Goal: Task Accomplishment & Management: Manage account settings

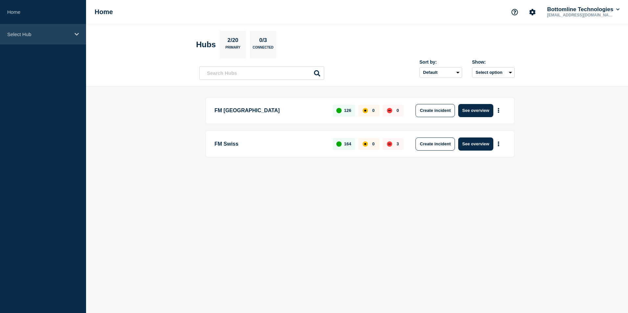
click at [82, 37] on div "Select Hub" at bounding box center [43, 34] width 86 height 20
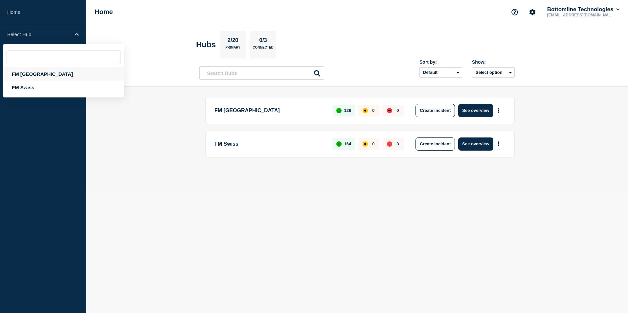
click at [32, 77] on div "FM [GEOGRAPHIC_DATA]" at bounding box center [63, 73] width 121 height 13
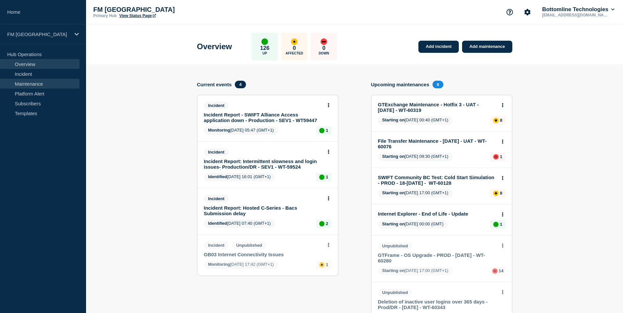
click at [17, 86] on link "Maintenance" at bounding box center [39, 84] width 79 height 10
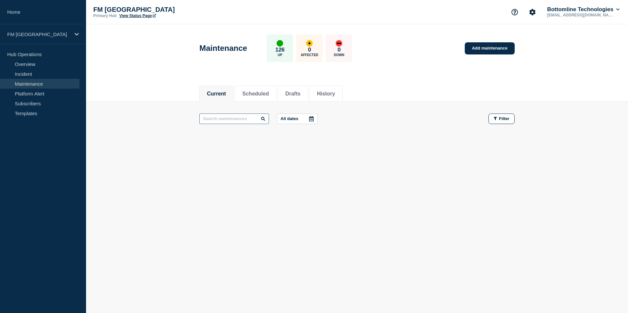
click at [249, 122] on input "text" at bounding box center [234, 119] width 70 height 11
click at [247, 120] on input "text" at bounding box center [234, 119] width 70 height 11
type input "sag ssl"
click at [335, 95] on button "History" at bounding box center [326, 94] width 18 height 6
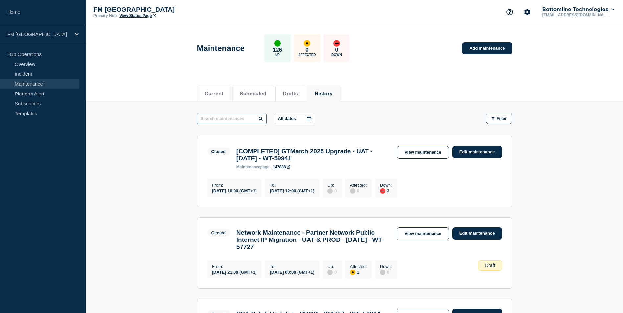
click at [227, 123] on input "text" at bounding box center [232, 119] width 70 height 11
type input "sag ssl"
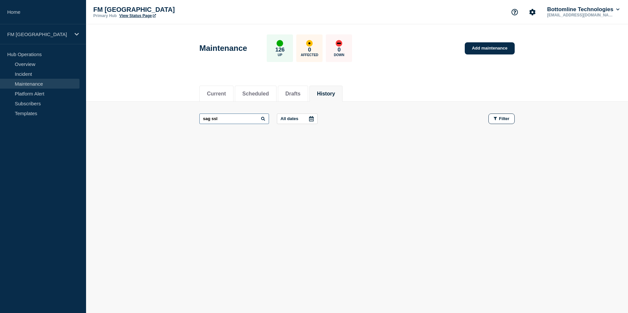
drag, startPoint x: 250, startPoint y: 118, endPoint x: 189, endPoint y: 118, distance: 61.8
click at [189, 118] on main "sag ssl All dates Filter" at bounding box center [357, 119] width 542 height 34
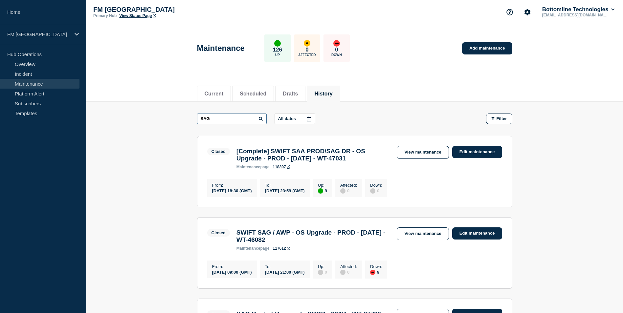
drag, startPoint x: 238, startPoint y: 116, endPoint x: 169, endPoint y: 117, distance: 69.3
click at [169, 117] on main "SAG All dates Filter Closed 9 Up [Complete] SWIFT SAA PROD/SAG DR - OS Upgrade …" at bounding box center [354, 237] width 537 height 271
type input "renew sag"
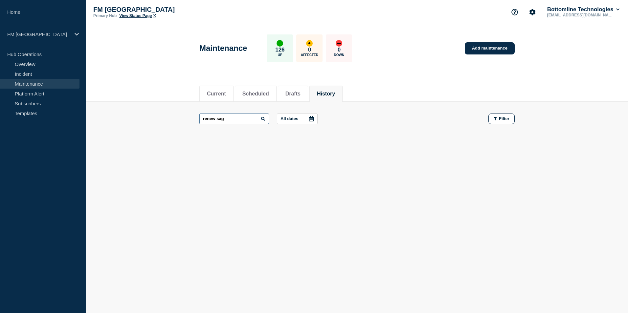
drag, startPoint x: 232, startPoint y: 118, endPoint x: 188, endPoint y: 119, distance: 44.0
click at [188, 119] on main "renew sag All dates Filter" at bounding box center [357, 119] width 542 height 34
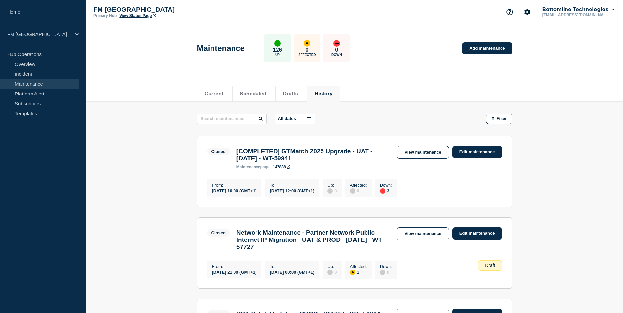
click at [296, 117] on p "All dates" at bounding box center [287, 118] width 18 height 5
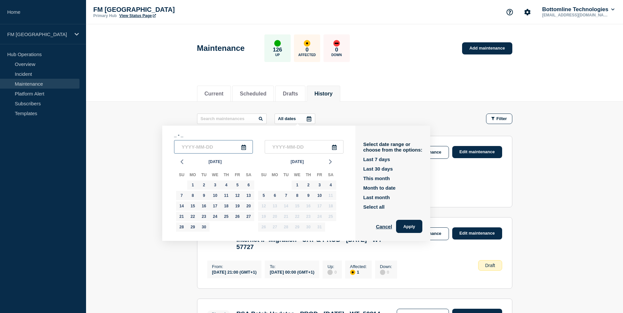
click at [242, 148] on input "text" at bounding box center [213, 146] width 79 height 13
type input "____-__-__"
click at [244, 148] on icon at bounding box center [243, 147] width 5 height 5
click at [198, 147] on input "text" at bounding box center [213, 146] width 79 height 13
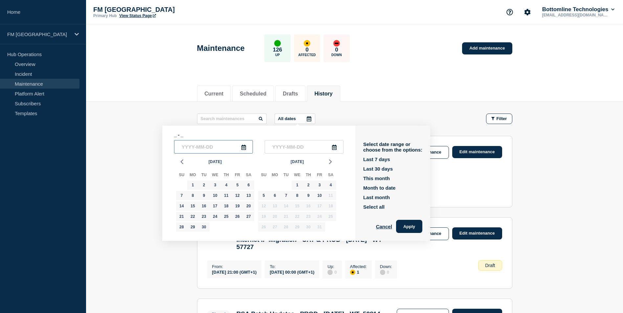
type input "____-__-__"
click at [183, 162] on icon "button" at bounding box center [182, 162] width 8 height 8
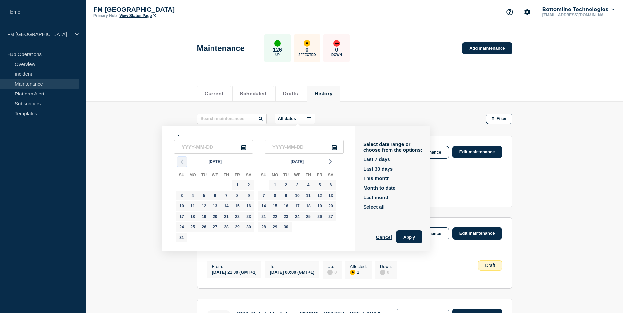
click at [183, 162] on icon "button" at bounding box center [182, 162] width 8 height 8
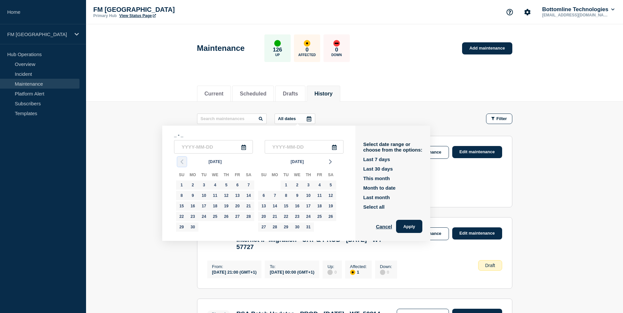
click at [183, 162] on icon "button" at bounding box center [182, 162] width 8 height 8
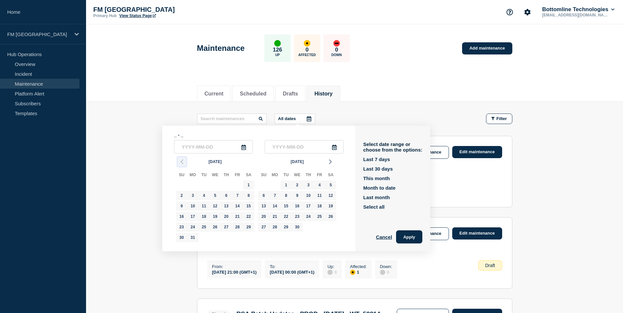
click at [183, 162] on icon "button" at bounding box center [182, 162] width 8 height 8
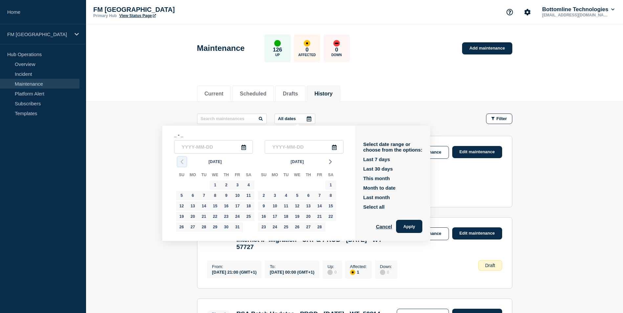
click at [183, 162] on icon "button" at bounding box center [182, 162] width 8 height 8
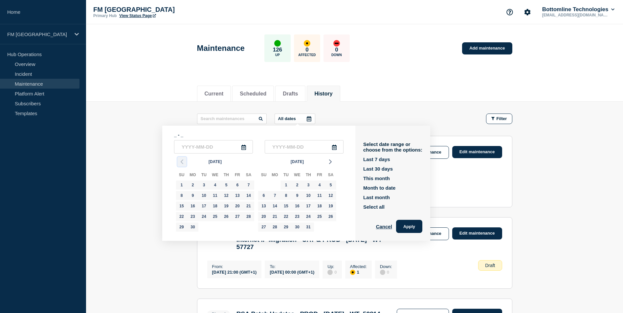
click at [183, 162] on icon "button" at bounding box center [182, 162] width 8 height 8
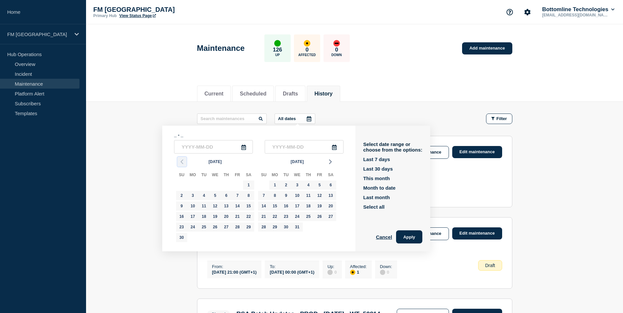
click at [183, 162] on icon "button" at bounding box center [182, 162] width 8 height 8
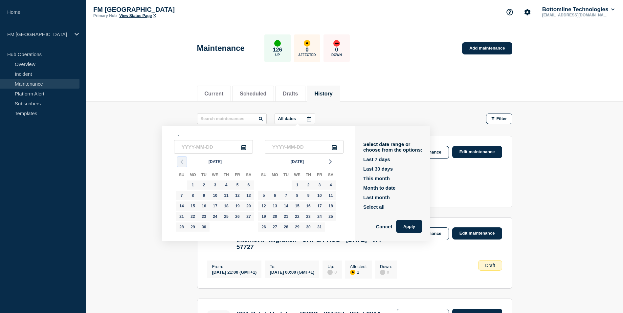
click at [183, 162] on icon "button" at bounding box center [182, 162] width 8 height 8
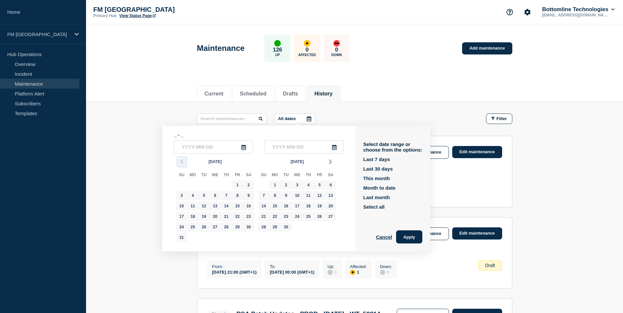
click at [183, 162] on icon "button" at bounding box center [182, 162] width 8 height 8
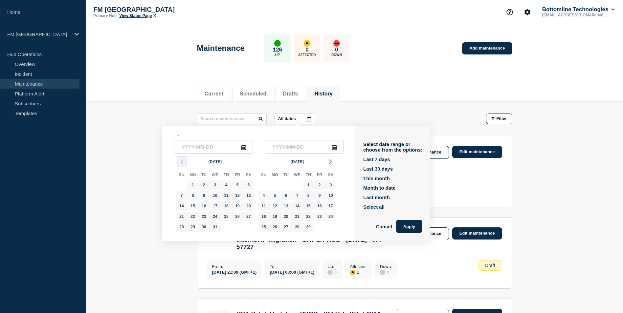
click at [183, 162] on icon "button" at bounding box center [182, 162] width 8 height 8
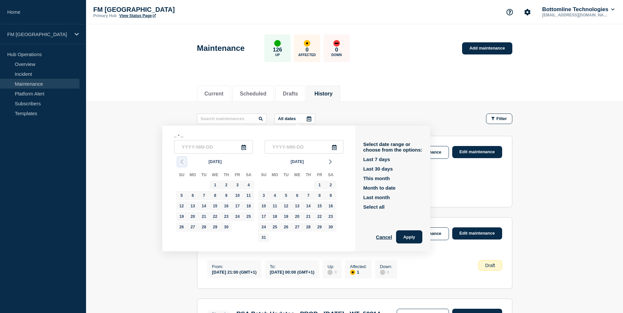
click at [183, 162] on icon "button" at bounding box center [182, 162] width 8 height 8
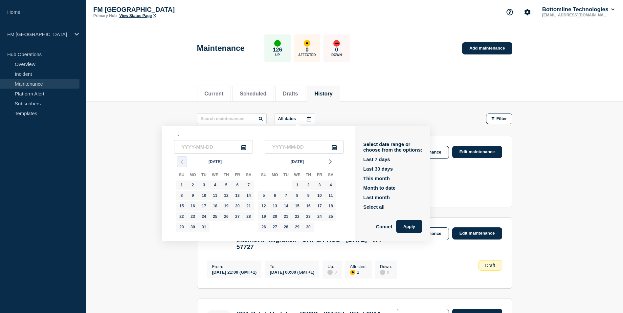
click at [183, 162] on icon "button" at bounding box center [182, 162] width 8 height 8
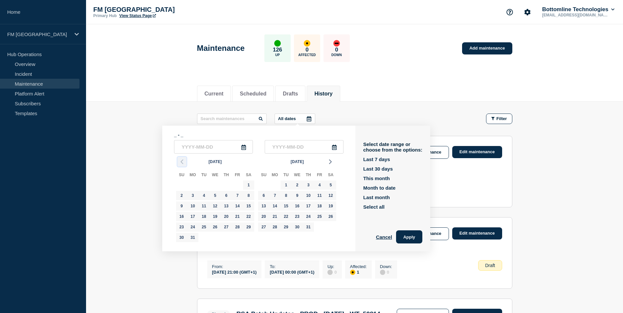
click at [183, 162] on icon "button" at bounding box center [182, 162] width 8 height 8
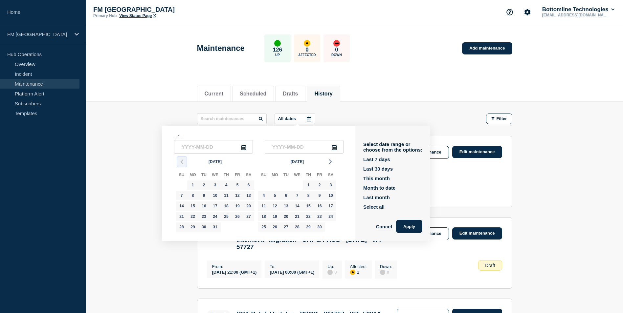
click at [183, 162] on icon "button" at bounding box center [182, 162] width 8 height 8
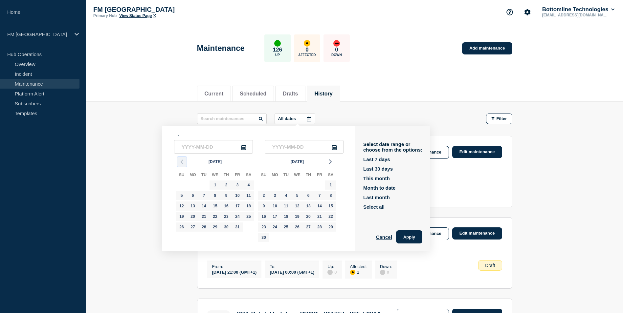
click at [183, 162] on icon "button" at bounding box center [182, 162] width 8 height 8
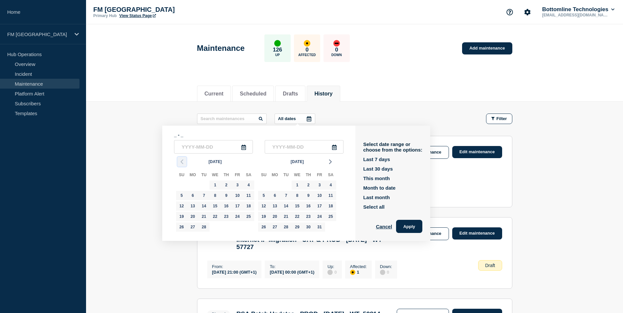
click at [183, 162] on icon "button" at bounding box center [182, 162] width 8 height 8
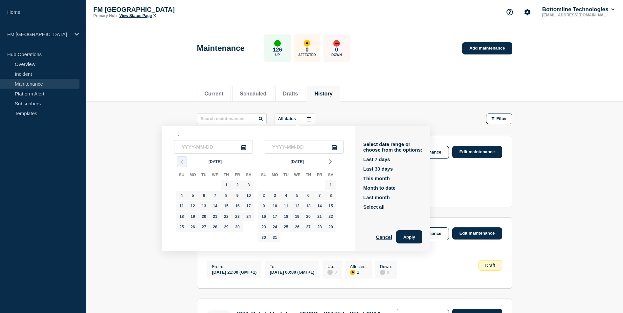
click at [183, 162] on icon "button" at bounding box center [182, 162] width 8 height 8
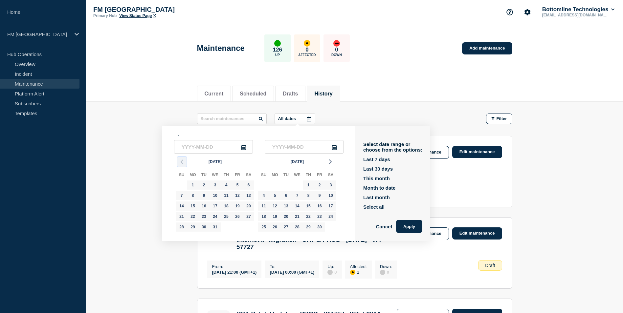
click at [183, 162] on icon "button" at bounding box center [182, 162] width 8 height 8
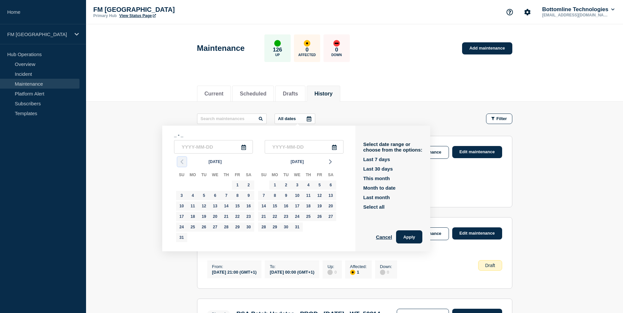
click at [183, 162] on icon "button" at bounding box center [182, 162] width 8 height 8
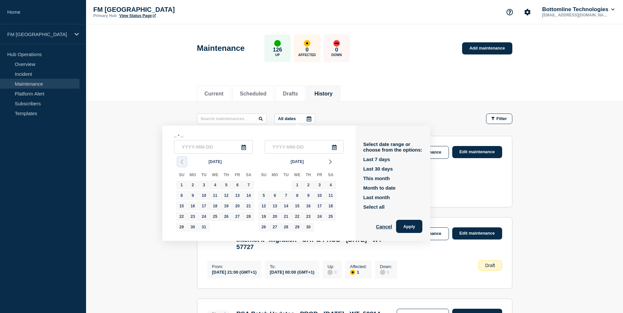
click at [183, 162] on icon "button" at bounding box center [182, 162] width 8 height 8
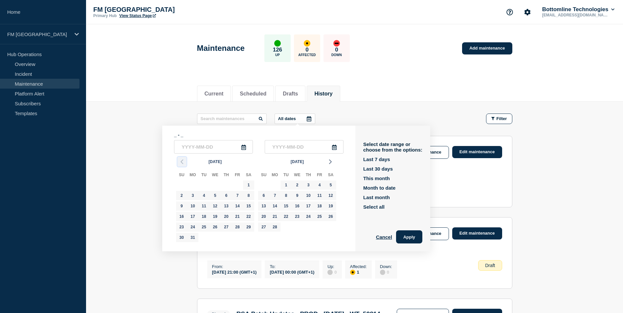
click at [183, 162] on icon "button" at bounding box center [182, 162] width 8 height 8
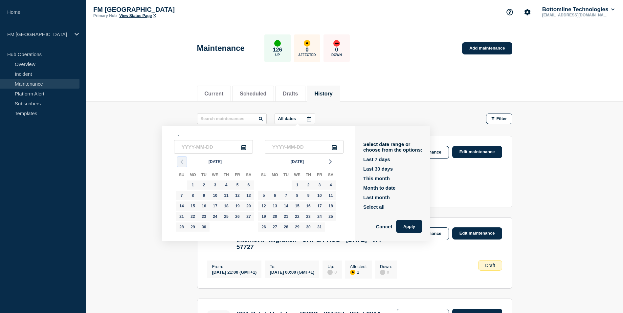
click at [183, 162] on icon "button" at bounding box center [182, 162] width 8 height 8
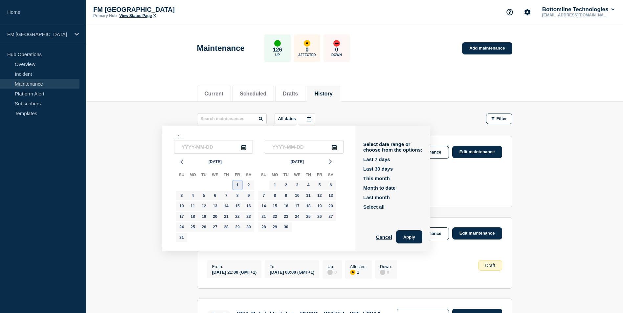
click at [238, 185] on div "1" at bounding box center [237, 185] width 9 height 9
type input "2021-10-01"
click at [279, 149] on input "text" at bounding box center [304, 146] width 79 height 13
type input "____-__-__"
click at [340, 148] on input "____-__-__" at bounding box center [304, 146] width 79 height 13
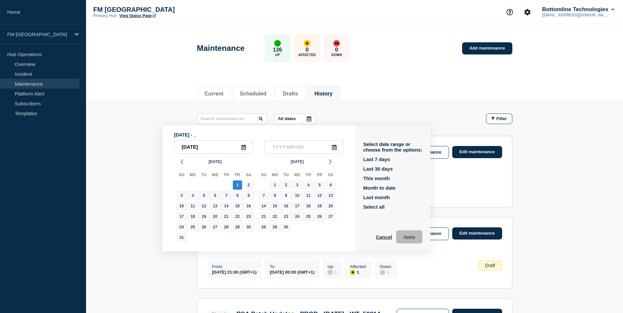
click at [337, 148] on icon at bounding box center [334, 147] width 5 height 5
click at [329, 162] on icon "button" at bounding box center [331, 162] width 8 height 8
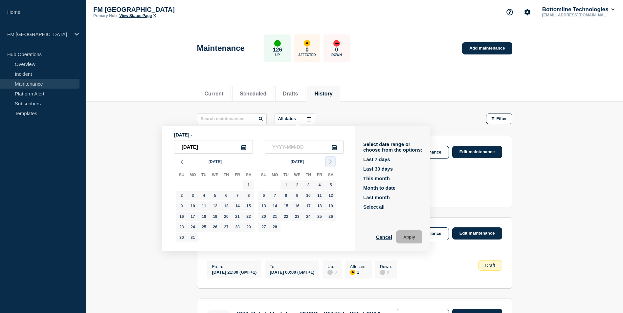
click at [329, 162] on icon "button" at bounding box center [331, 162] width 8 height 8
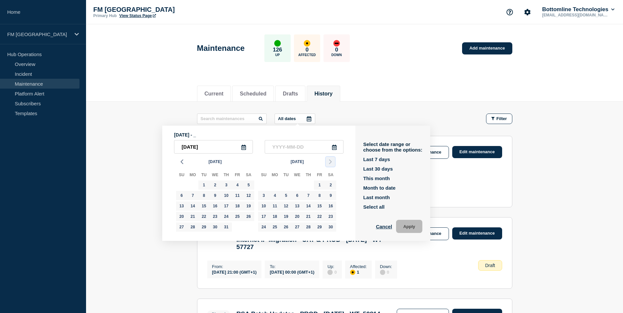
click at [329, 162] on icon "button" at bounding box center [331, 162] width 8 height 8
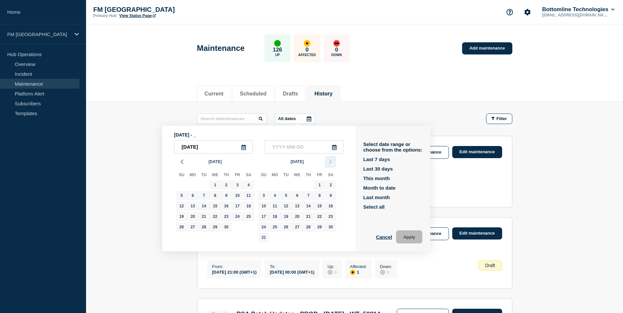
click at [329, 162] on icon "button" at bounding box center [331, 162] width 8 height 8
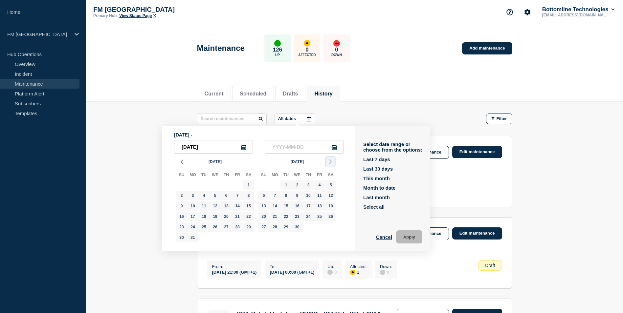
click at [329, 162] on icon "button" at bounding box center [331, 162] width 8 height 8
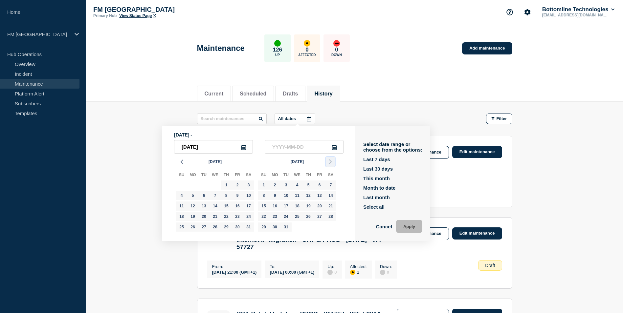
click at [329, 162] on icon "button" at bounding box center [331, 162] width 8 height 8
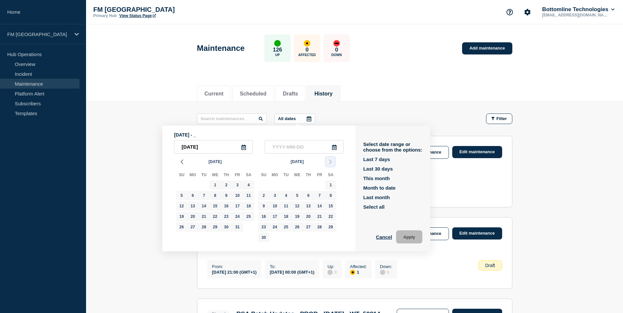
click at [329, 162] on icon "button" at bounding box center [331, 162] width 8 height 8
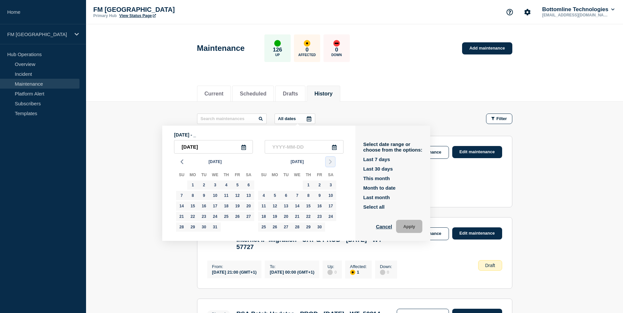
click at [329, 162] on icon "button" at bounding box center [331, 162] width 8 height 8
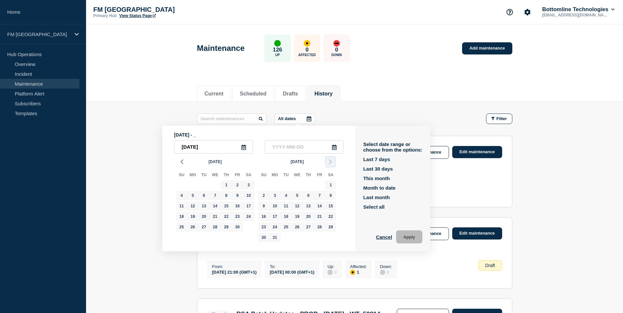
click at [329, 162] on icon "button" at bounding box center [331, 162] width 8 height 8
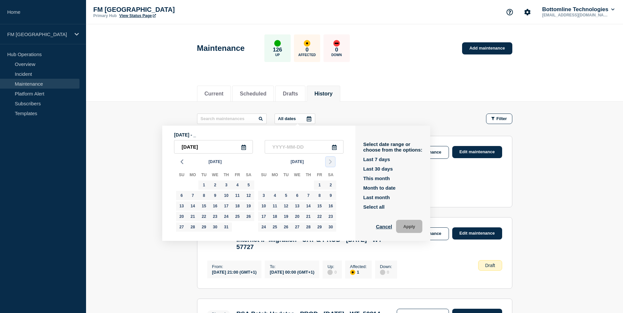
click at [329, 162] on icon "button" at bounding box center [331, 162] width 8 height 8
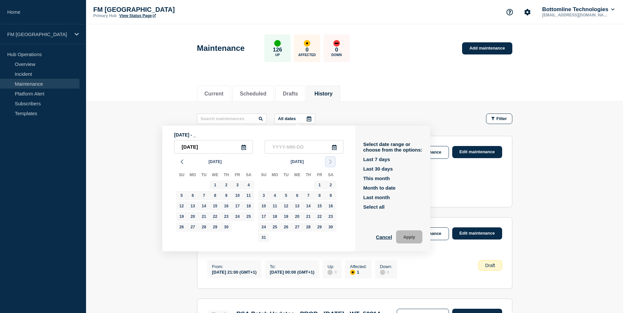
click at [329, 162] on icon "button" at bounding box center [331, 162] width 8 height 8
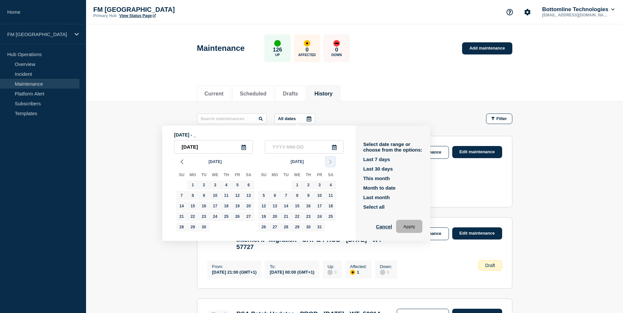
click at [329, 162] on icon "button" at bounding box center [331, 162] width 8 height 8
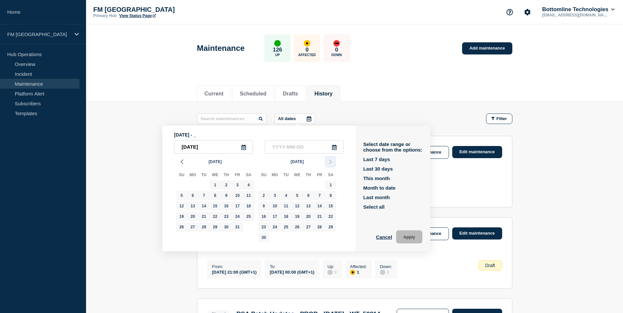
click at [329, 162] on icon "button" at bounding box center [331, 162] width 8 height 8
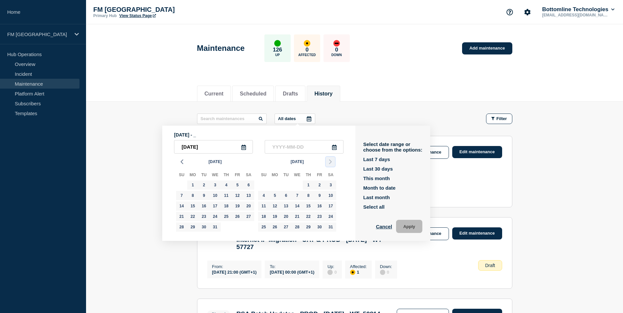
click at [329, 162] on icon "button" at bounding box center [331, 162] width 8 height 8
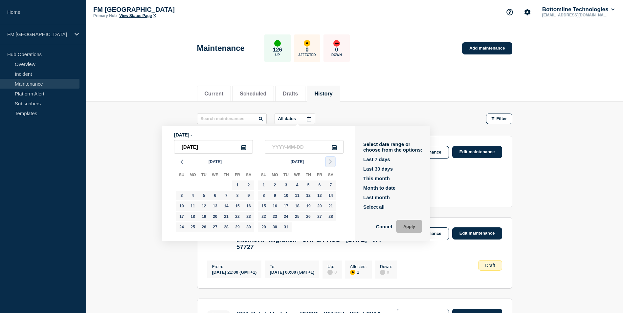
click at [329, 162] on icon "button" at bounding box center [331, 162] width 8 height 8
click at [321, 230] on div "28" at bounding box center [319, 227] width 9 height 9
type input "2025-02-28"
click at [220, 117] on input "text" at bounding box center [232, 119] width 70 height 11
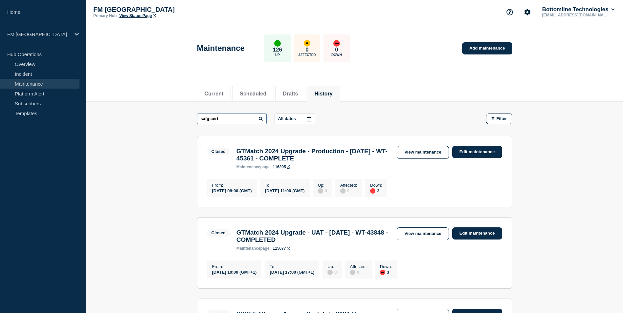
type input "safg cert"
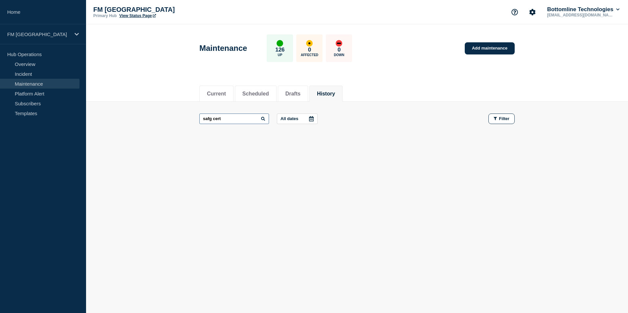
drag, startPoint x: 225, startPoint y: 119, endPoint x: 177, endPoint y: 119, distance: 48.0
click at [177, 119] on main "safg cert All dates Filter" at bounding box center [357, 119] width 542 height 34
click at [259, 95] on button "Scheduled" at bounding box center [255, 94] width 27 height 6
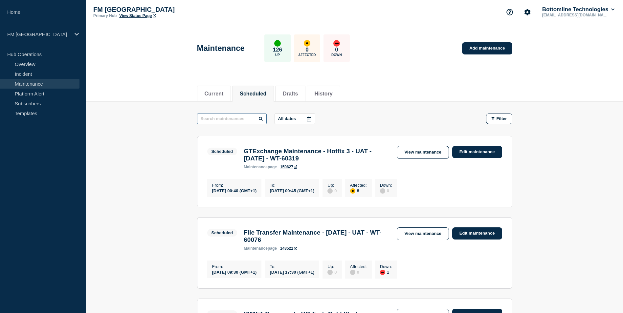
click at [242, 122] on input "text" at bounding box center [232, 119] width 70 height 11
type input "sag ssl"
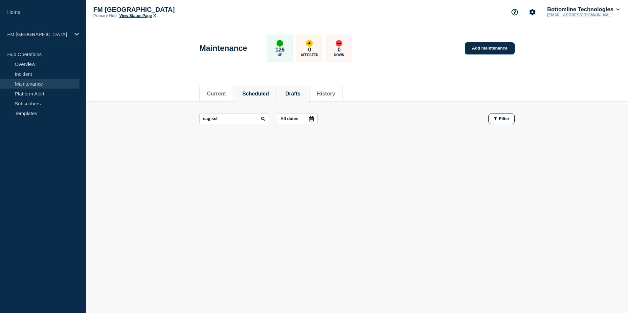
click at [299, 93] on button "Drafts" at bounding box center [292, 94] width 15 height 6
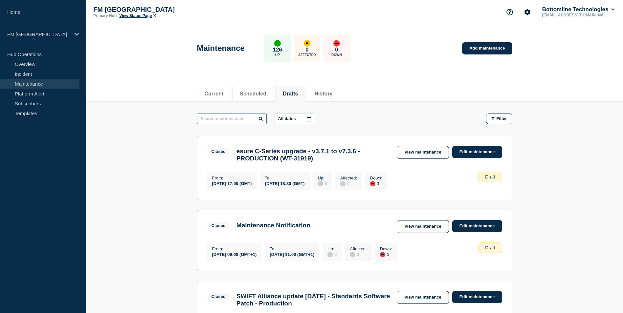
click at [237, 120] on input "text" at bounding box center [232, 119] width 70 height 11
type input "sag ssl"
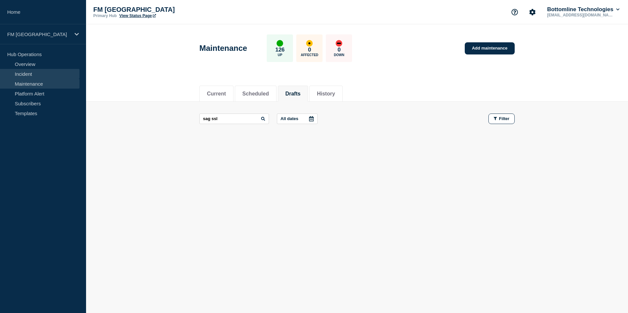
click at [28, 77] on link "Incident" at bounding box center [39, 74] width 79 height 10
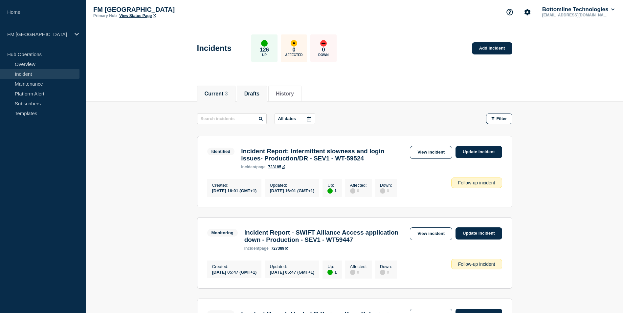
click at [253, 92] on button "Drafts" at bounding box center [251, 94] width 15 height 6
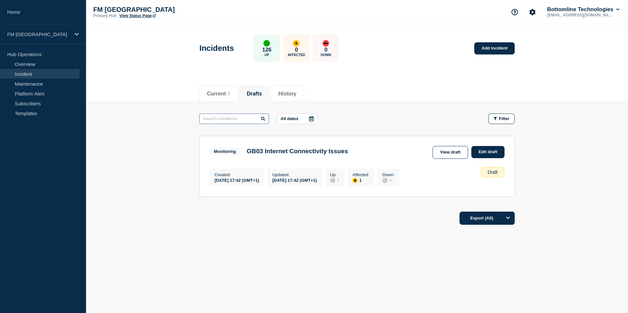
click at [232, 121] on input "text" at bounding box center [234, 119] width 70 height 11
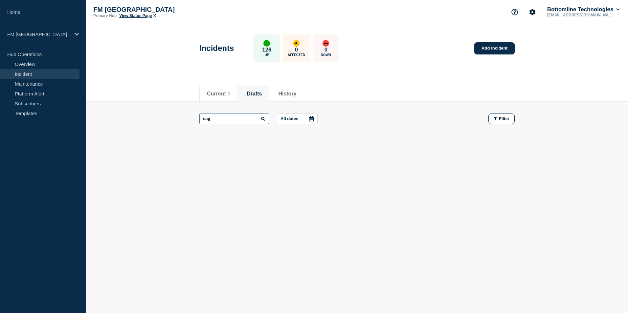
type input "sag"
click at [294, 98] on li "History" at bounding box center [287, 94] width 33 height 16
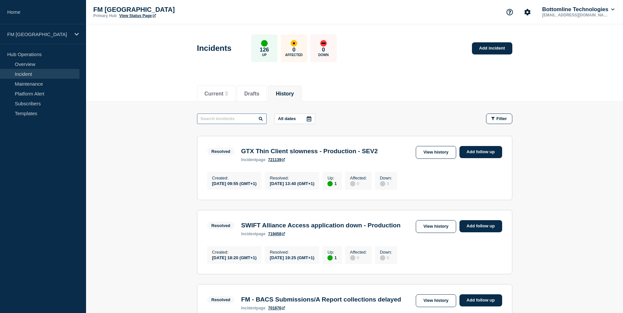
click at [232, 121] on input "text" at bounding box center [232, 119] width 70 height 11
type input "ssl"
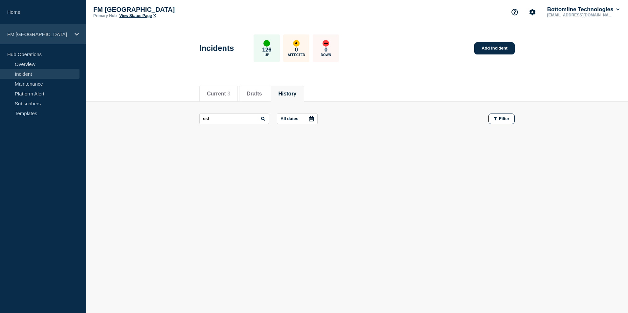
click at [53, 34] on p "FM [GEOGRAPHIC_DATA]" at bounding box center [38, 35] width 63 height 6
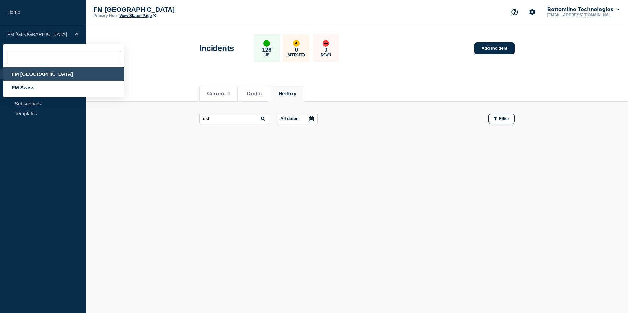
click at [39, 56] on input "text" at bounding box center [64, 57] width 114 height 13
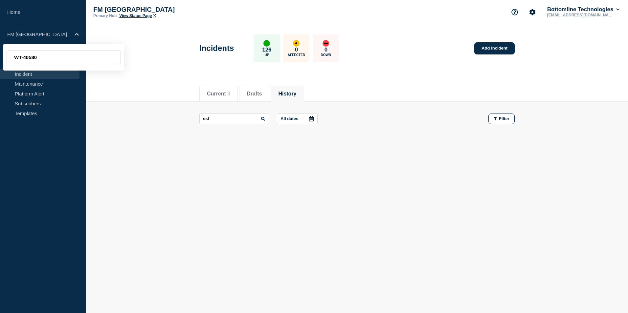
type input "WT-40580"
click at [45, 85] on link "Maintenance" at bounding box center [39, 84] width 79 height 10
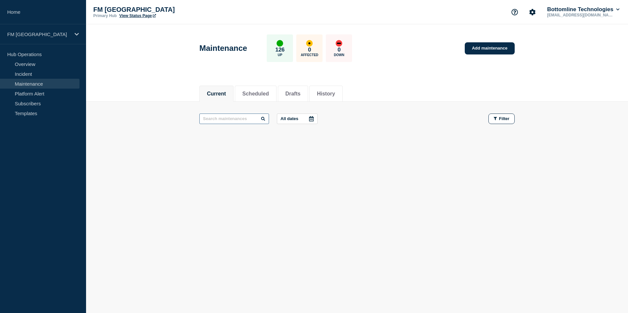
click at [239, 121] on input "text" at bounding box center [234, 119] width 70 height 11
click at [337, 98] on li "History" at bounding box center [325, 94] width 33 height 16
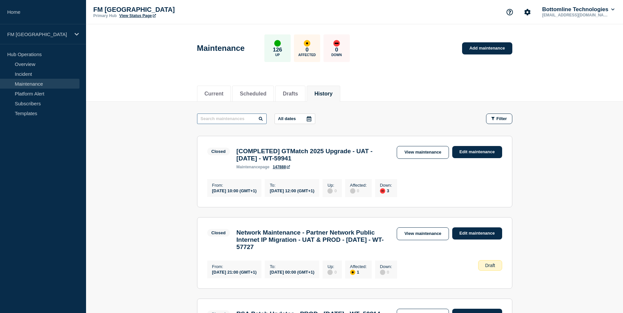
click at [224, 119] on input "text" at bounding box center [232, 119] width 70 height 11
paste input "WT-40580"
type input "WT-40580"
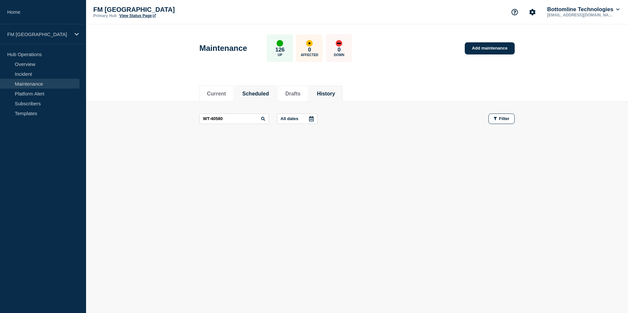
click at [251, 93] on button "Scheduled" at bounding box center [255, 94] width 27 height 6
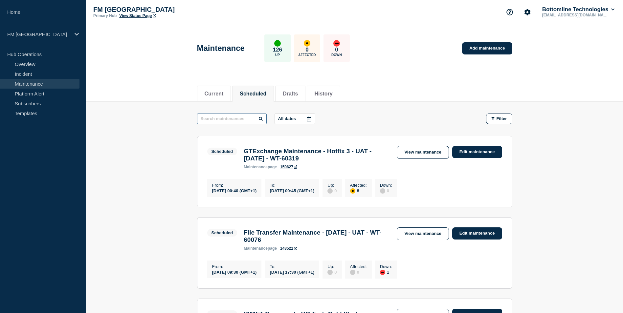
click at [224, 121] on input "text" at bounding box center [232, 119] width 70 height 11
paste input "WT-40580"
type input "WT-40580"
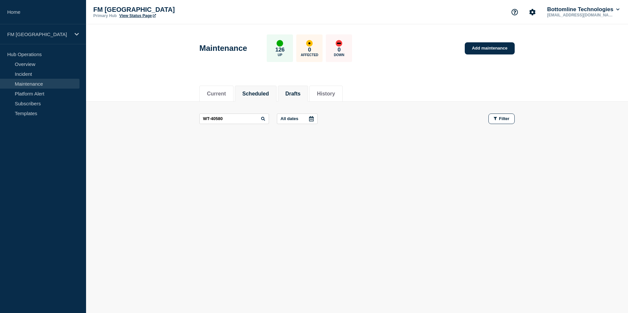
click at [298, 91] on button "Drafts" at bounding box center [292, 94] width 15 height 6
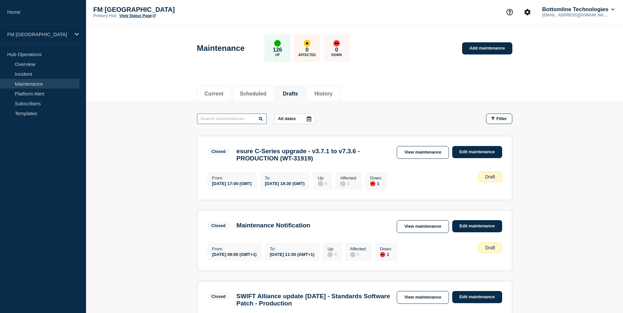
click at [228, 119] on input "text" at bounding box center [232, 119] width 70 height 11
paste input "WT-40580"
type input "WT-40580"
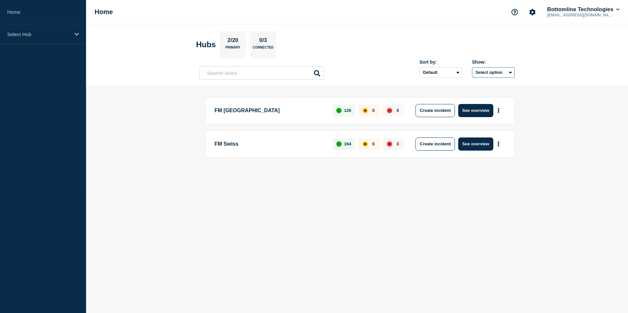
click at [484, 74] on button "Select option" at bounding box center [493, 72] width 43 height 11
click at [546, 99] on main "FM London 126 0 0 Create incident See overview FM Swiss 164 0 3 Create incident…" at bounding box center [357, 138] width 542 height 103
click at [254, 71] on input "text" at bounding box center [261, 72] width 125 height 13
click at [34, 34] on p "Select Hub" at bounding box center [38, 35] width 63 height 6
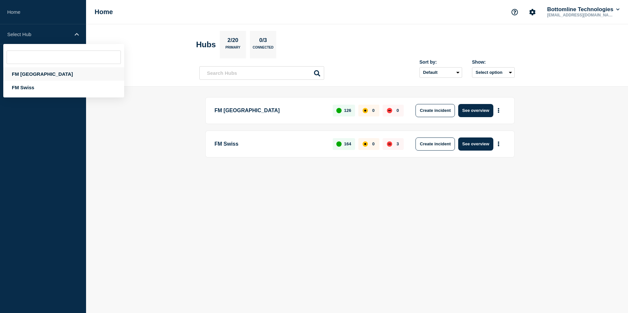
click at [26, 73] on div "FM [GEOGRAPHIC_DATA]" at bounding box center [63, 73] width 121 height 13
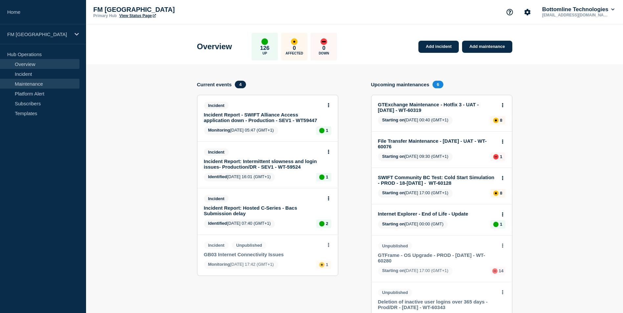
click at [35, 81] on link "Maintenance" at bounding box center [39, 84] width 79 height 10
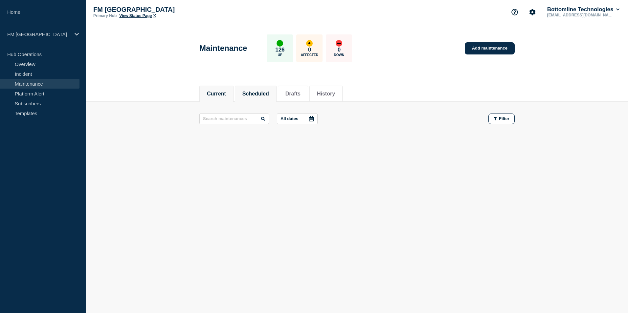
click at [262, 91] on button "Scheduled" at bounding box center [255, 94] width 27 height 6
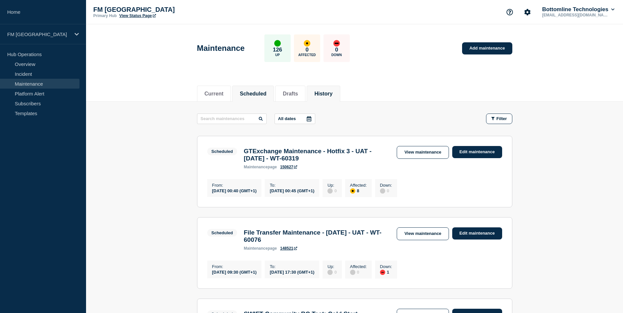
click at [332, 96] on button "History" at bounding box center [323, 94] width 18 height 6
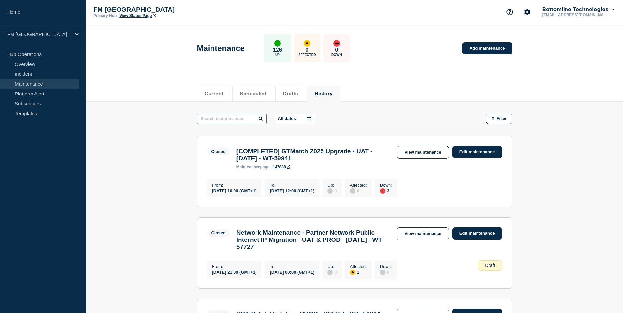
click at [234, 120] on input "text" at bounding box center [232, 119] width 70 height 11
paste input "Renew SSL certificates on SAA"
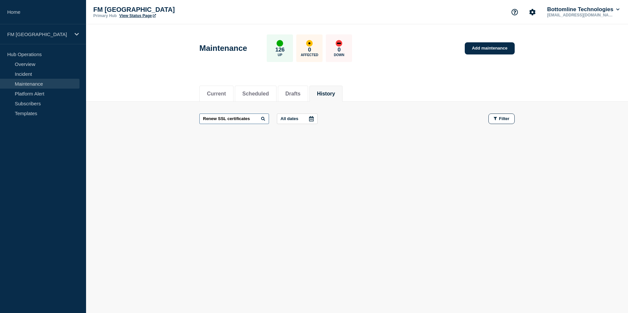
type input "Renew SSL certificates"
drag, startPoint x: 66, startPoint y: 148, endPoint x: 109, endPoint y: 125, distance: 48.3
click at [66, 148] on aside "Home FM London Hub Operations Overview Incident Maintenance Platform Alert Subs…" at bounding box center [43, 156] width 86 height 313
click at [498, 46] on link "Add maintenance" at bounding box center [490, 48] width 50 height 12
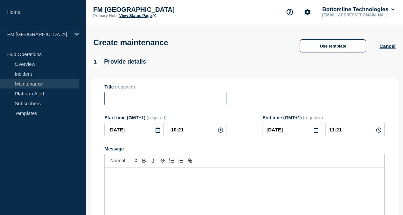
click at [156, 102] on input "Title" at bounding box center [165, 98] width 122 height 13
paste input "SAG | Renew SAG-SAA SSL Certificate Prod"
drag, startPoint x: 155, startPoint y: 99, endPoint x: 165, endPoint y: 101, distance: 10.3
click at [165, 101] on input "SAG | Renew SAG-SAA SSL Certificate Prod" at bounding box center [165, 98] width 122 height 13
click at [203, 101] on input "SAG | Renew SAG-SSL Certificate Prod" at bounding box center [165, 98] width 122 height 13
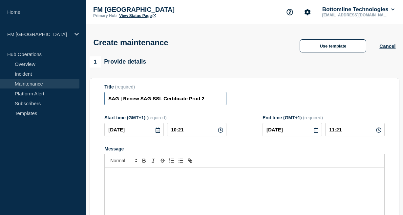
click at [190, 99] on input "SAG | Renew SAG-SSL Certificate Prod 2" at bounding box center [165, 98] width 122 height 13
type input "SAG | Renew SAG-SSL Certificate SAGProd 2"
click at [159, 133] on icon at bounding box center [157, 130] width 5 height 5
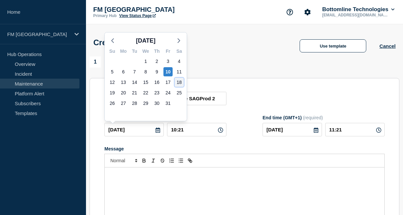
click at [177, 81] on div "18" at bounding box center [179, 82] width 9 height 9
type input "[DATE]"
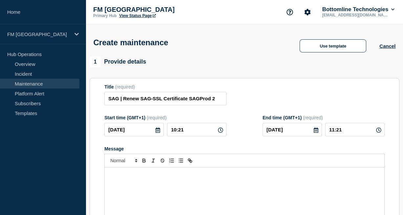
click at [220, 133] on icon at bounding box center [220, 130] width 5 height 5
click at [221, 131] on icon at bounding box center [220, 130] width 5 height 5
click at [193, 129] on input "10:21" at bounding box center [196, 129] width 59 height 13
click at [221, 130] on icon at bounding box center [220, 130] width 5 height 5
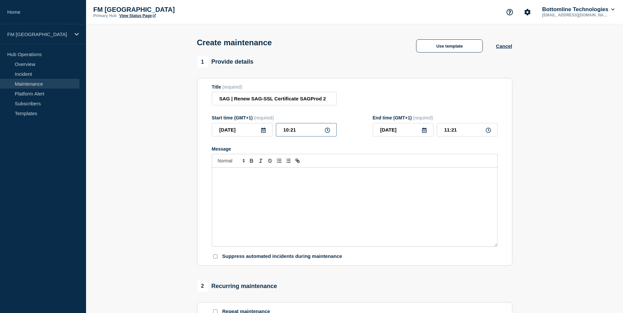
click at [305, 131] on input "10:21" at bounding box center [306, 129] width 61 height 13
click at [328, 132] on icon at bounding box center [327, 130] width 5 height 5
drag, startPoint x: 300, startPoint y: 130, endPoint x: 273, endPoint y: 128, distance: 27.4
click at [273, 128] on div "2025-10-18 10:21" at bounding box center [274, 129] width 125 height 13
type input "16:00"
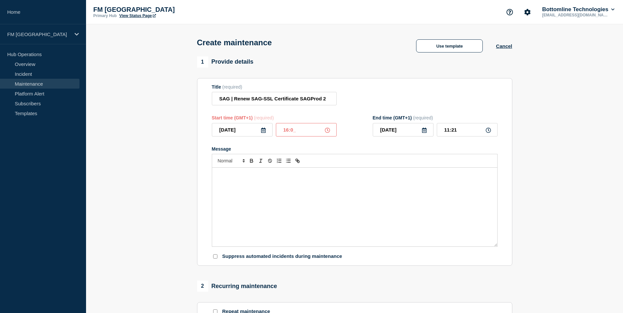
type input "17:00"
click at [397, 99] on div "Title (required) SAG | Renew SAG-SSL Certificate SAGProd 2" at bounding box center [355, 94] width 286 height 21
click at [380, 198] on div "Message" at bounding box center [354, 207] width 285 height 79
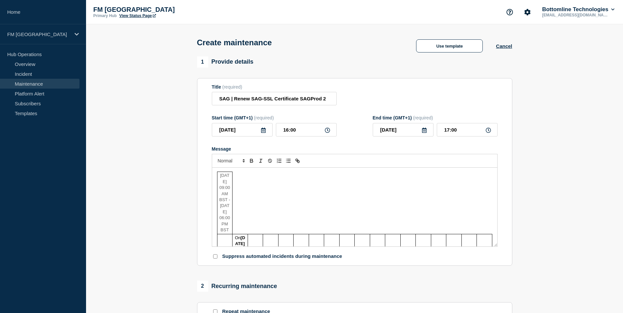
scroll to position [213, 0]
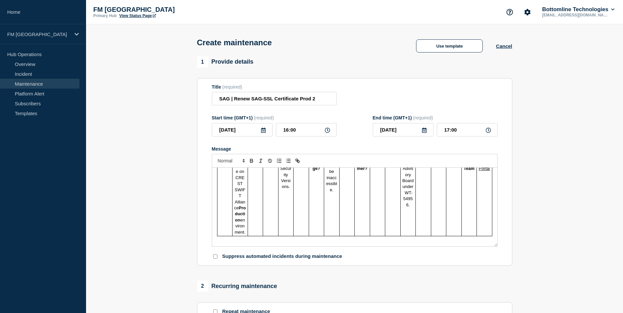
click at [380, 198] on td "No action is required." at bounding box center [377, 145] width 15 height 184
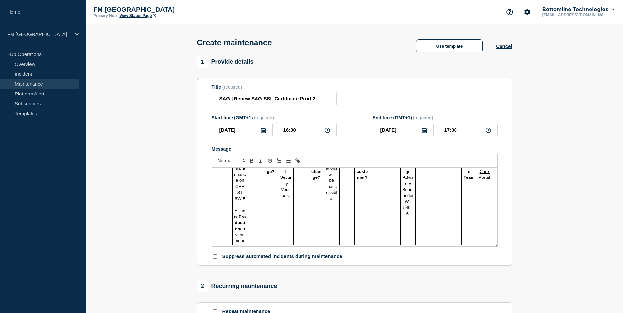
drag, startPoint x: 490, startPoint y: 237, endPoint x: 173, endPoint y: 177, distance: 322.1
click at [173, 179] on section "1 Provide details Title (required) SAG | Renew SAG-SSL Certificate Prod 2 Start…" at bounding box center [354, 284] width 537 height 456
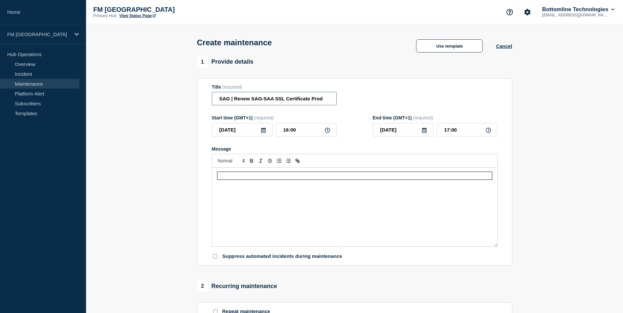
type input "SAG | Renew SAG-SAA SSL Certificate Prod"
click at [283, 218] on div "Message" at bounding box center [354, 207] width 285 height 79
drag, startPoint x: 297, startPoint y: 207, endPoint x: 229, endPoint y: 174, distance: 75.2
click at [227, 167] on div at bounding box center [355, 200] width 286 height 93
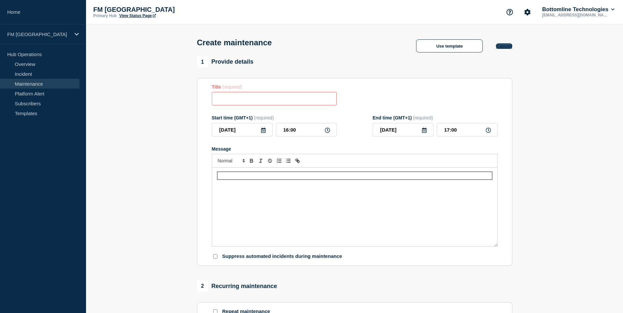
click at [507, 47] on button "Cancel" at bounding box center [504, 46] width 16 height 6
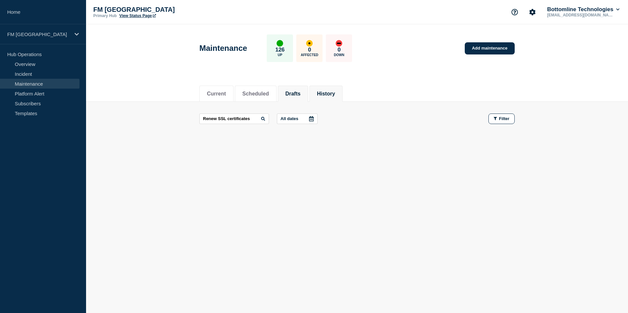
click at [301, 91] on button "Drafts" at bounding box center [292, 94] width 15 height 6
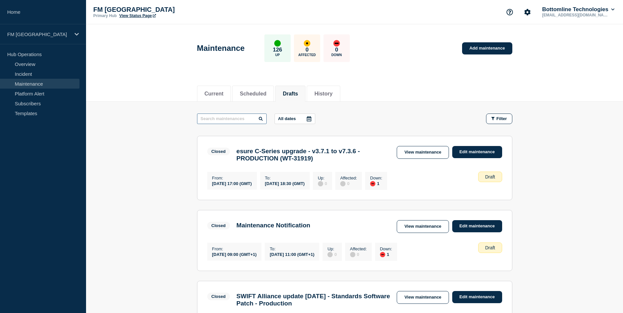
click at [240, 123] on input "text" at bounding box center [232, 119] width 70 height 11
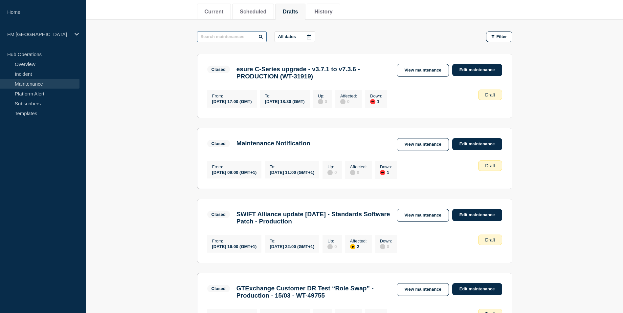
scroll to position [99, 0]
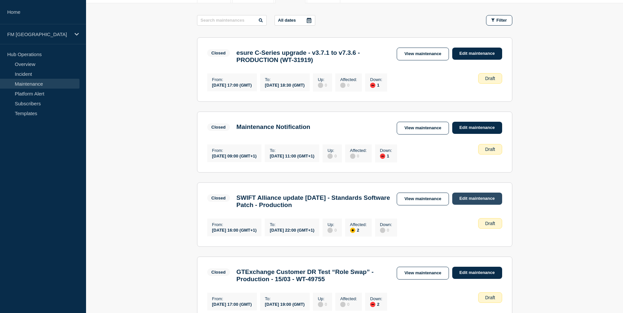
click at [466, 203] on link "Edit maintenance" at bounding box center [477, 199] width 50 height 12
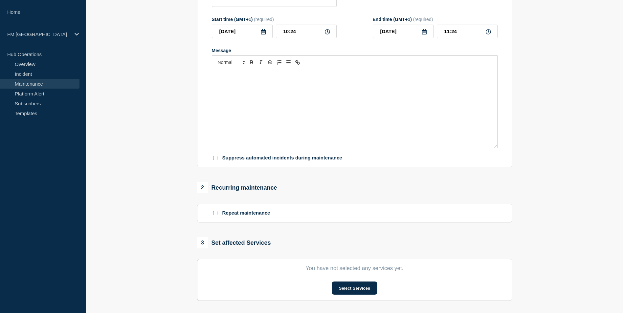
type input "SWIFT Alliance update [DATE] - Standards Software Patch - Production"
type input "2024-09-21"
type input "16:00"
type input "2024-09-21"
type input "22:00"
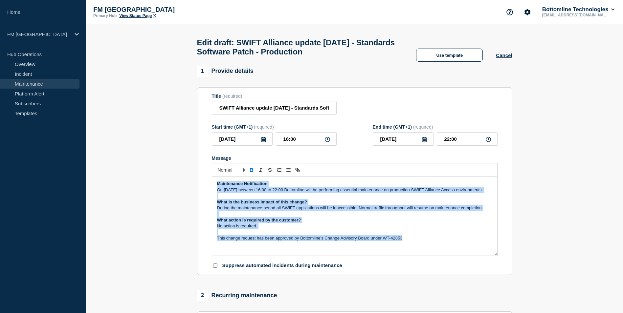
drag, startPoint x: 216, startPoint y: 185, endPoint x: 469, endPoint y: 263, distance: 264.7
click at [469, 263] on form "Title (required) SWIFT Alliance update 7.6.80 - Standards Software Patch - Prod…" at bounding box center [355, 182] width 286 height 176
copy div "Maintenance Notification On 21st September between 16:00 to 22:00 Bottomline wi…"
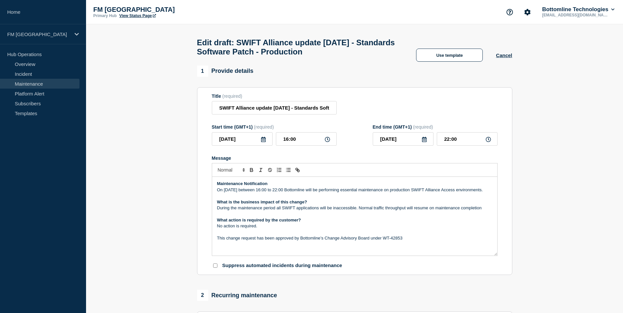
click at [25, 85] on link "Maintenance" at bounding box center [39, 84] width 79 height 10
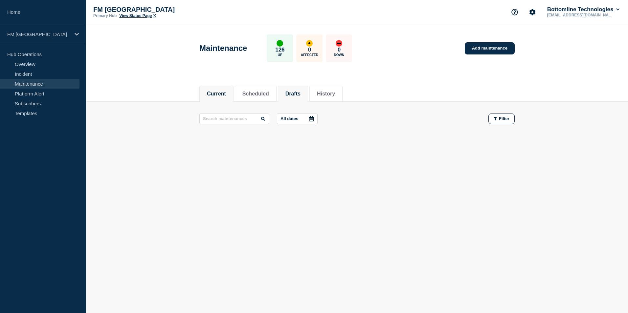
click at [298, 92] on button "Drafts" at bounding box center [292, 94] width 15 height 6
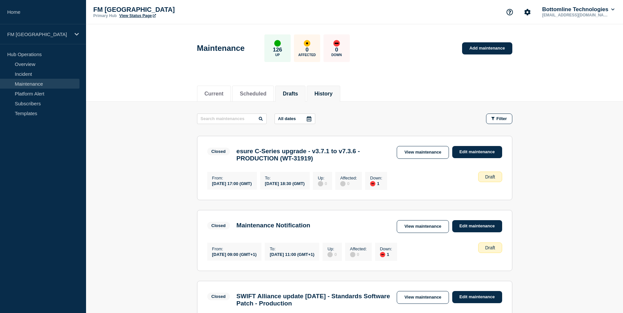
click at [327, 97] on button "History" at bounding box center [323, 94] width 18 height 6
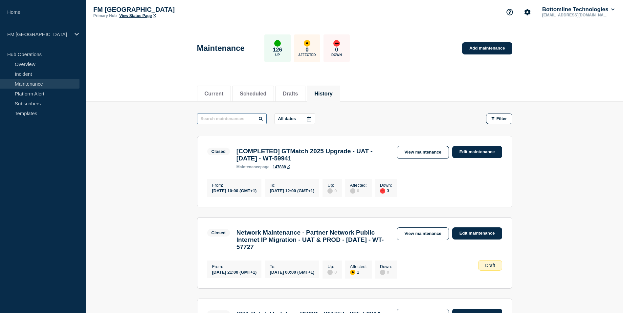
click at [234, 116] on input "text" at bounding box center [232, 119] width 70 height 11
click at [233, 119] on input "text" at bounding box center [232, 119] width 70 height 11
type input "crest"
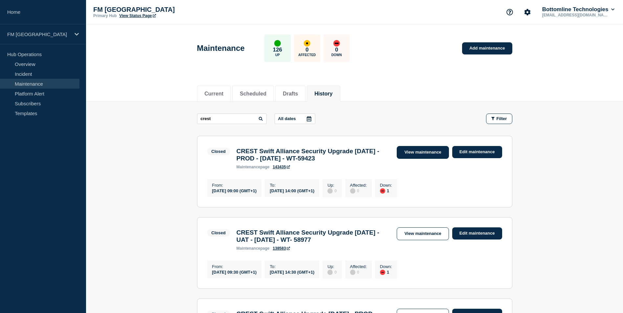
click at [422, 150] on link "View maintenance" at bounding box center [423, 152] width 52 height 13
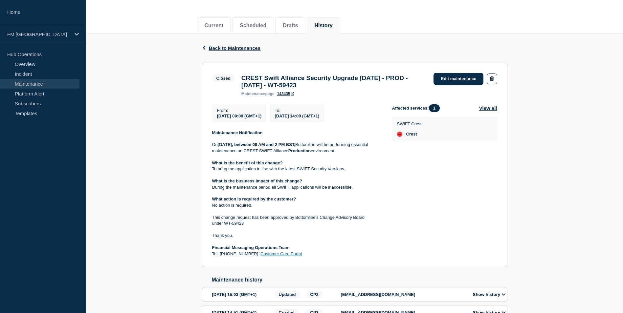
scroll to position [99, 0]
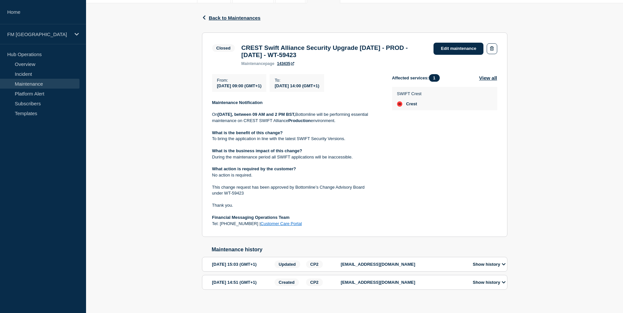
drag, startPoint x: 288, startPoint y: 228, endPoint x: 230, endPoint y: 217, distance: 59.5
click at [244, 219] on div "Maintenance Notification On Saturday, 27th September, between 09 AM and 2 PM BS…" at bounding box center [296, 163] width 169 height 127
click at [214, 209] on p "Thank you." at bounding box center [296, 206] width 169 height 6
click at [282, 220] on strong "Financial Messaging Operations Team" at bounding box center [251, 217] width 78 height 5
drag, startPoint x: 294, startPoint y: 227, endPoint x: 210, endPoint y: 210, distance: 85.6
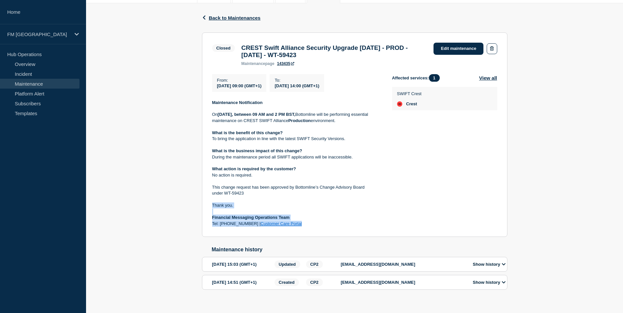
click at [210, 210] on section "Closed CREST Swift Alliance Security Upgrade 7.7.71 - PROD - 27/SEP/2025 - WT-5…" at bounding box center [354, 135] width 305 height 205
copy div "Thank you. Financial Messaging Operations Team Tel: 0870 733 4210 | Customer Ca…"
click at [394, 232] on section "Closed CREST Swift Alliance Security Upgrade 7.7.71 - PROD - 27/SEP/2025 - WT-5…" at bounding box center [354, 135] width 305 height 205
drag, startPoint x: 288, startPoint y: 230, endPoint x: 213, endPoint y: 236, distance: 75.4
click at [213, 236] on section "Closed CREST Swift Alliance Security Upgrade 7.7.71 - PROD - 27/SEP/2025 - WT-5…" at bounding box center [354, 135] width 305 height 205
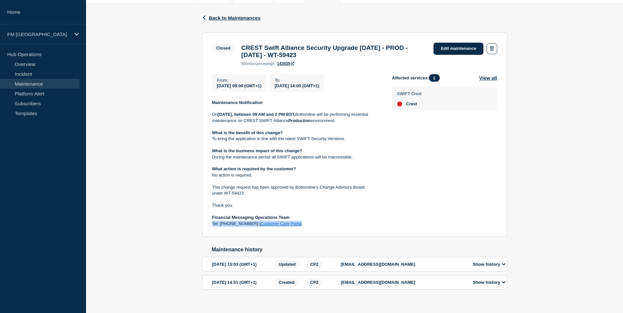
copy p "Tel: 0870 733 4210 | Customer Care Portal"
click at [606, 43] on div "Back Back to Maintenances Closed CREST Swift Alliance Security Upgrade 7.7.71 -…" at bounding box center [354, 157] width 537 height 308
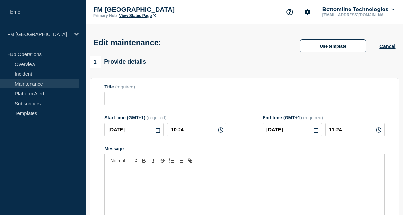
type input "SWIFT Alliance update [DATE] - Standards Software Patch - Production"
type input "2024-09-21"
type input "16:00"
type input "2024-09-21"
type input "22:00"
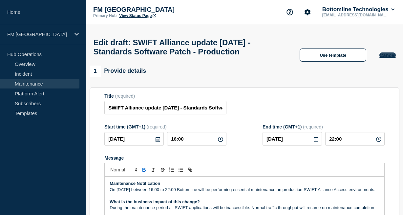
click at [384, 58] on button "Cancel" at bounding box center [388, 56] width 16 height 6
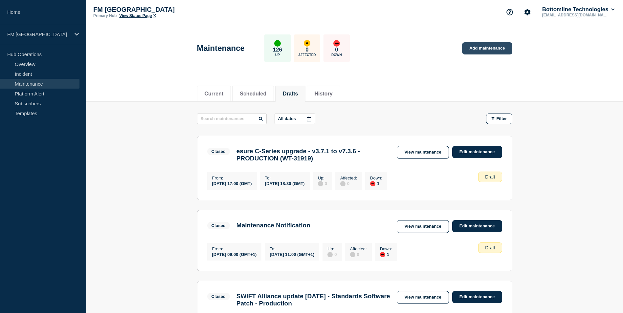
click at [408, 47] on link "Add maintenance" at bounding box center [487, 48] width 50 height 12
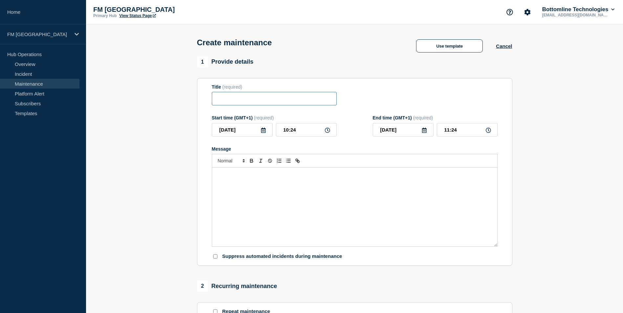
click at [261, 99] on input "Title" at bounding box center [274, 98] width 125 height 13
click at [298, 98] on input "Title" at bounding box center [274, 98] width 125 height 13
type input "R"
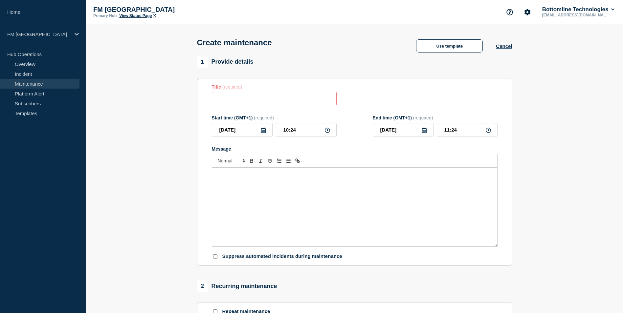
click at [275, 98] on input "Title" at bounding box center [274, 98] width 125 height 13
paste input "SAG | Renew SAG-SAA SSL Certificate Prod"
drag, startPoint x: 265, startPoint y: 100, endPoint x: 275, endPoint y: 102, distance: 10.4
click at [275, 102] on input "SAG | Renew SAG-SAA SSL Certificate Prod" at bounding box center [274, 98] width 125 height 13
click at [301, 102] on input "SAG | Renew SAG-SSL Certificate Prod" at bounding box center [274, 98] width 125 height 13
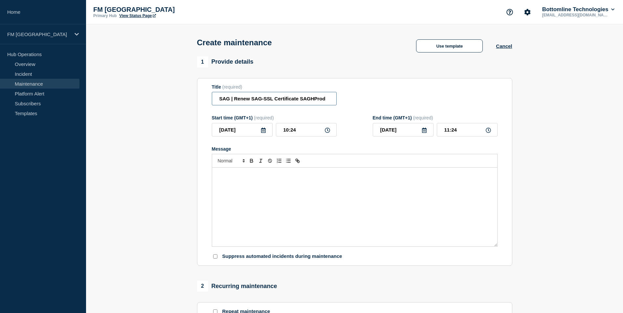
click at [327, 100] on input "SAG | Renew SAG-SSL Certificate SAGHProd" at bounding box center [274, 98] width 125 height 13
click at [315, 102] on input "SAG | Renew SAG-SSL Certificate SAGHProd" at bounding box center [274, 98] width 125 height 13
click at [324, 100] on input "SAG | Renew SAG-SSL Certificate SAGProd" at bounding box center [274, 98] width 125 height 13
type input "SAG | Renew SAG-SSL Certificate SAGProd2"
click at [263, 130] on icon at bounding box center [263, 130] width 5 height 5
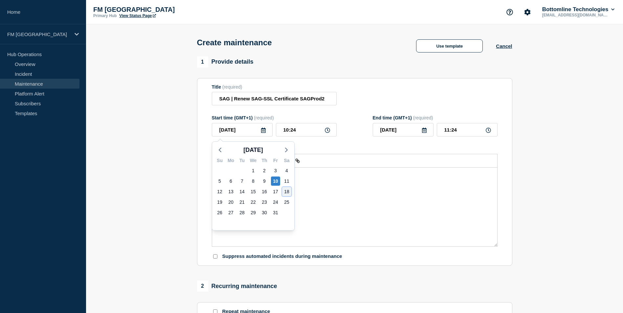
click at [286, 192] on div "18" at bounding box center [286, 191] width 9 height 9
type input "[DATE]"
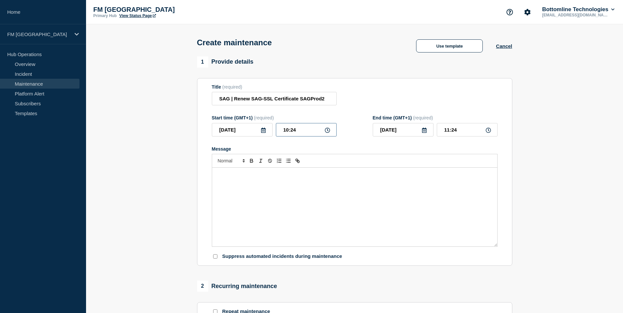
drag, startPoint x: 302, startPoint y: 133, endPoint x: 254, endPoint y: 127, distance: 48.3
click at [254, 127] on div "[DATE] 10:24" at bounding box center [274, 129] width 125 height 13
type input "16:00"
type input "17:00"
click at [359, 80] on section "Title (required) SAG | Renew SAG-SSL Certificate SAGProd2 Start time (GMT+1) (r…" at bounding box center [354, 172] width 315 height 188
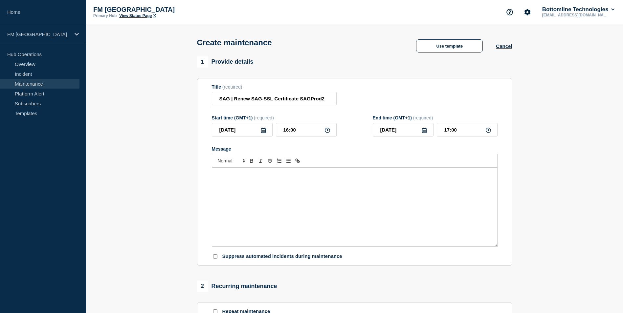
click at [284, 185] on div "Message" at bounding box center [354, 207] width 285 height 79
click at [264, 188] on div "Message" at bounding box center [354, 207] width 285 height 79
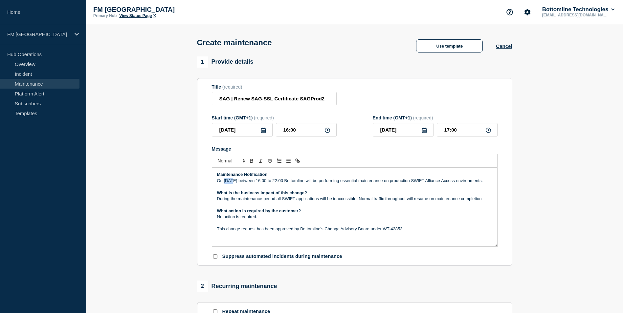
drag, startPoint x: 225, startPoint y: 182, endPoint x: 232, endPoint y: 181, distance: 7.2
click at [232, 181] on p "On [DATE] between 16:00 to 22:00 Bottomline will be performing essential mainte…" at bounding box center [354, 181] width 275 height 6
drag, startPoint x: 233, startPoint y: 182, endPoint x: 254, endPoint y: 181, distance: 20.7
click at [254, 181] on p "On [DATE] between 16:00 to 22:00 Bottomline will be performing essential mainte…" at bounding box center [354, 181] width 275 height 6
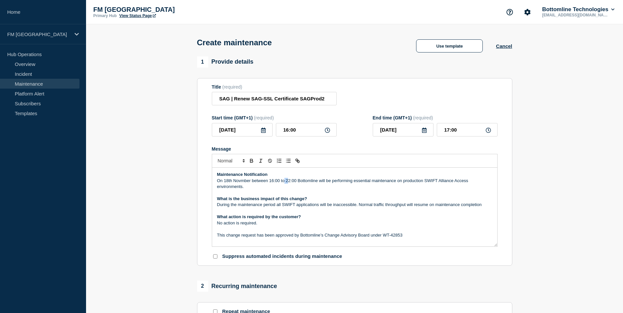
click at [288, 182] on p "On 18th Novmber between 16:00 to 22:00 Bottomline will be performing essential …" at bounding box center [354, 184] width 275 height 12
click at [287, 189] on p "On 18th Novmber between 16:00 to 22:00 Bottomline will be performing essential …" at bounding box center [354, 184] width 275 height 12
drag, startPoint x: 285, startPoint y: 182, endPoint x: 290, endPoint y: 181, distance: 4.7
click at [290, 181] on p "On 18th Novmber between 16:00 to 22:00 Bottomline will be performing essential …" at bounding box center [354, 184] width 275 height 12
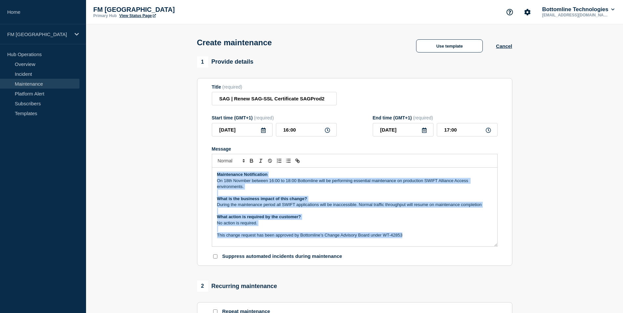
drag, startPoint x: 217, startPoint y: 175, endPoint x: 347, endPoint y: 233, distance: 142.0
click at [408, 215] on div "Maintenance Notification On 18th Novmber between 16:00 to 18:00 Bottomline will…" at bounding box center [354, 207] width 285 height 79
copy div "Maintenance Notification On 18th Novmber between 16:00 to 18:00 Bottomline will…"
click at [329, 47] on div "Create maintenance Use template Cancel" at bounding box center [355, 40] width 330 height 32
drag, startPoint x: 411, startPoint y: 237, endPoint x: 205, endPoint y: 169, distance: 217.1
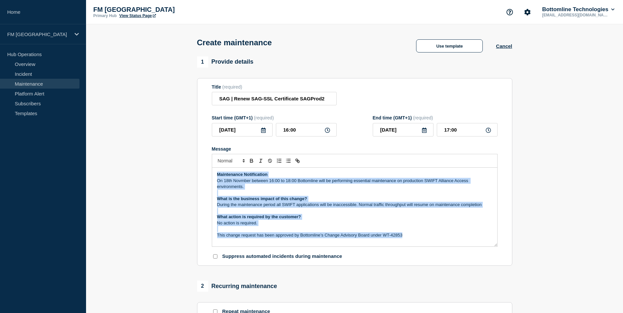
click at [205, 169] on section "Title (required) SAG | Renew SAG-SSL Certificate SAGProd2 Start time (GMT+1) (r…" at bounding box center [354, 172] width 315 height 188
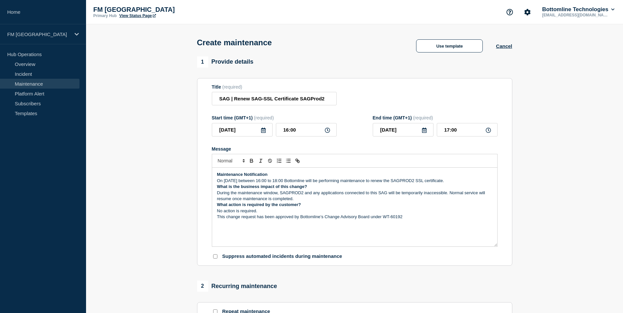
click at [290, 176] on p "Maintenance Notification" at bounding box center [354, 175] width 275 height 6
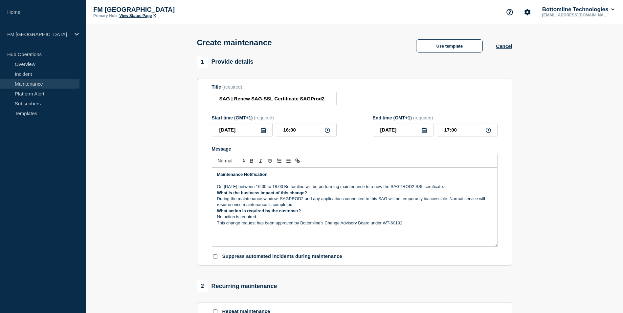
click at [408, 190] on p "On [DATE] between 16:00 to 18:00 Bottomline will be performing maintenance to r…" at bounding box center [354, 187] width 275 height 6
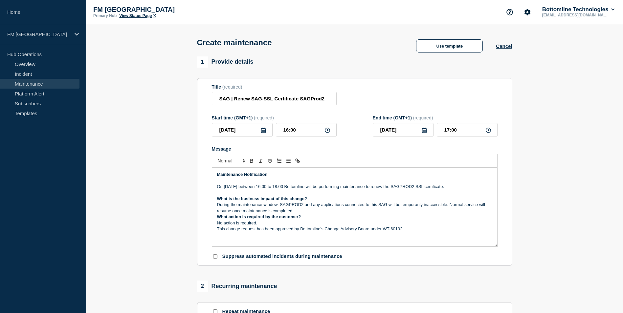
click at [340, 202] on p "What is the business impact of this change?" at bounding box center [354, 199] width 275 height 6
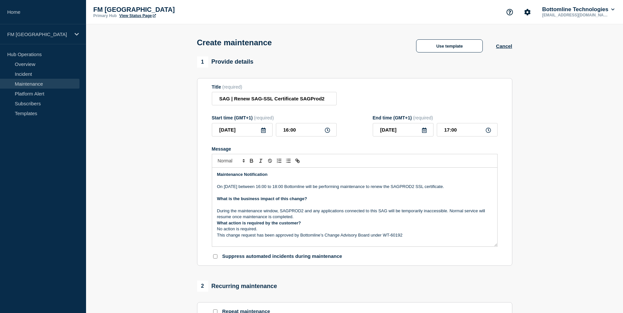
click at [316, 215] on p "During the maintenance window, SAGPROD2 and any applications connected to this …" at bounding box center [354, 214] width 275 height 12
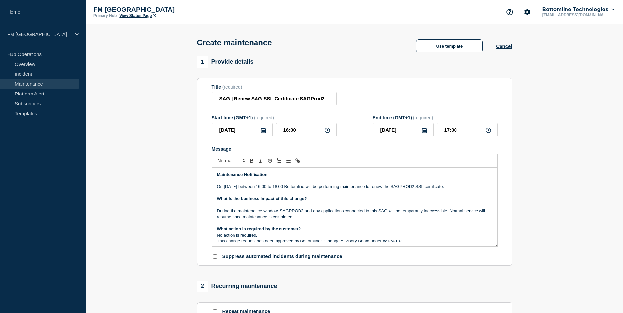
click at [318, 215] on p "What action is required by the customer?" at bounding box center [354, 229] width 275 height 6
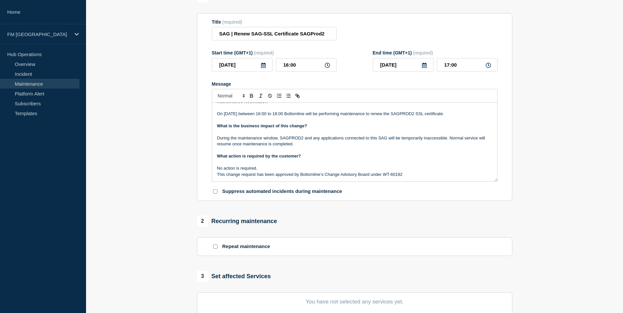
scroll to position [66, 0]
click at [408, 177] on p "This change request has been approved by Bottomline’s Change Advisory Board und…" at bounding box center [354, 174] width 275 height 6
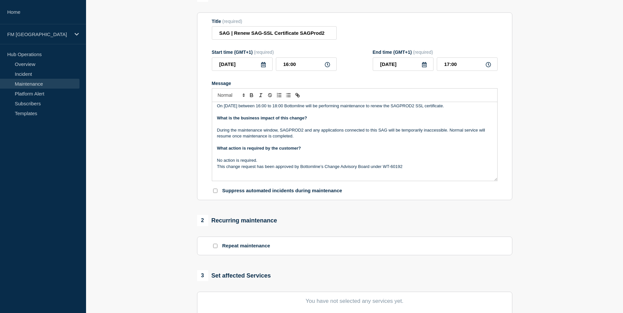
scroll to position [34, 0]
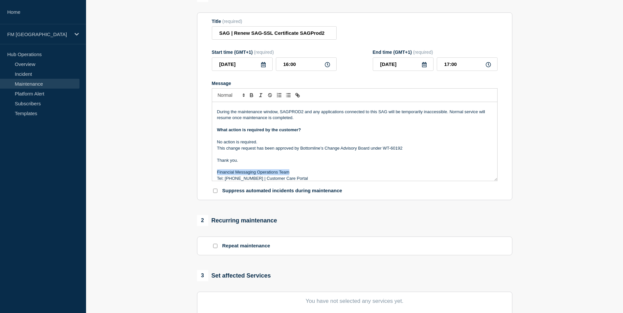
drag, startPoint x: 290, startPoint y: 173, endPoint x: 214, endPoint y: 174, distance: 75.9
click at [214, 174] on div "Maintenance Notification On [DATE] between 16:00 to 18:00 Bottomline will be pe…" at bounding box center [354, 141] width 285 height 79
click at [253, 95] on icon "Toggle bold text" at bounding box center [251, 95] width 2 height 2
click at [334, 175] on p "Financial Messaging Operations Team" at bounding box center [354, 172] width 275 height 6
click at [287, 179] on p "Tel: [PHONE_NUMBER] | Customer Care Portal" at bounding box center [354, 179] width 275 height 6
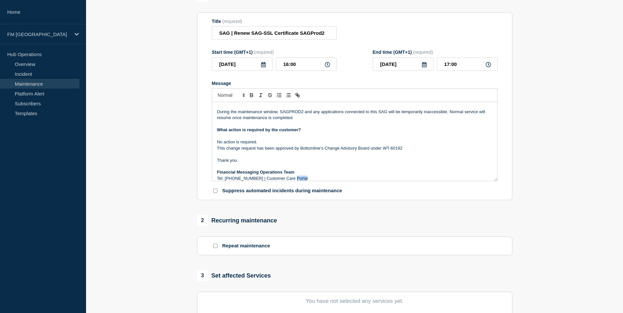
scroll to position [38, 0]
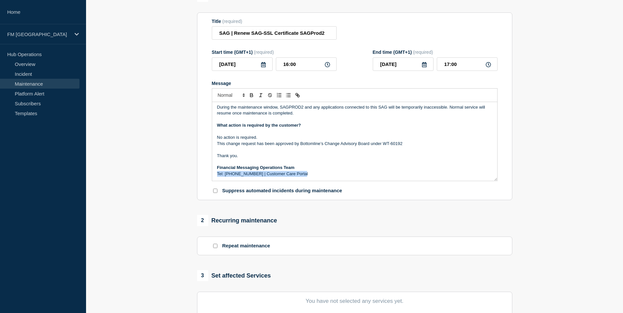
drag, startPoint x: 278, startPoint y: 181, endPoint x: 199, endPoint y: 184, distance: 78.5
click at [199, 184] on section "Title (required) SAG | Renew SAG-SSL Certificate SAGProd2 Start time (GMT+1) (r…" at bounding box center [354, 106] width 315 height 188
click at [302, 165] on p "Message" at bounding box center [354, 162] width 275 height 6
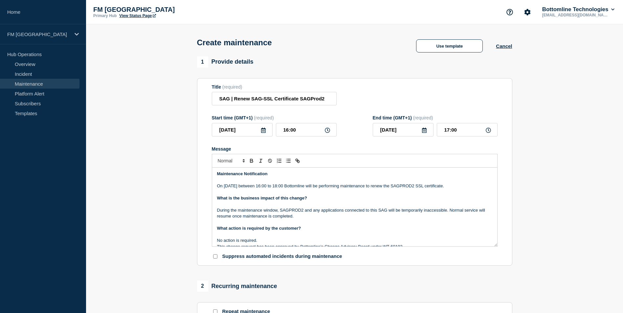
scroll to position [0, 0]
click at [217, 215] on p "Message" at bounding box center [354, 236] width 275 height 6
click at [311, 215] on p "No action is required." at bounding box center [354, 236] width 275 height 6
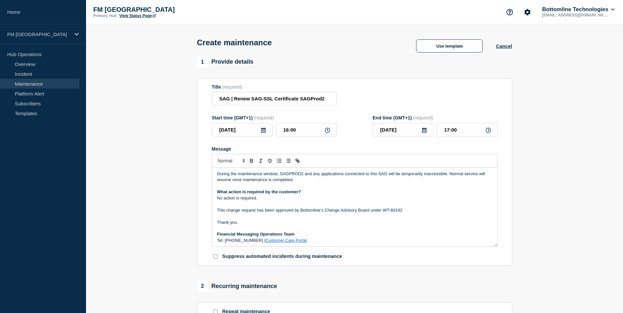
scroll to position [38, 0]
drag, startPoint x: 327, startPoint y: 249, endPoint x: 324, endPoint y: 247, distance: 3.6
click at [326, 215] on form "Title (required) SAG | Renew SAG-SSL Certificate SAGProd2 Start time (GMT+1) (r…" at bounding box center [355, 172] width 286 height 176
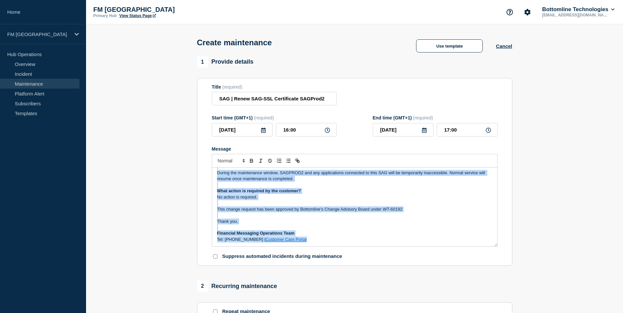
scroll to position [0, 0]
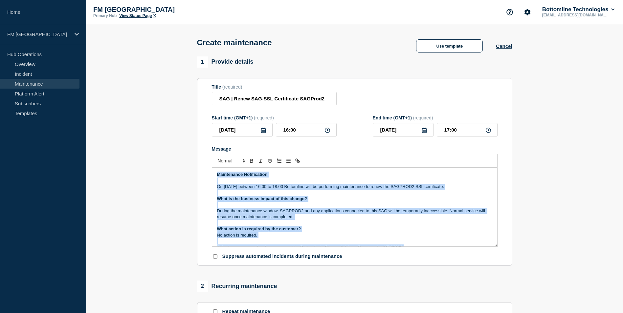
drag, startPoint x: 320, startPoint y: 243, endPoint x: 190, endPoint y: 160, distance: 153.6
click at [190, 160] on section "1 Provide details Title (required) SAG | Renew SAG-SSL Certificate SAGProd2 Sta…" at bounding box center [354, 284] width 537 height 456
copy div "Maintenance Notification On [DATE] between 16:00 to 18:00 Bottomline will be pe…"
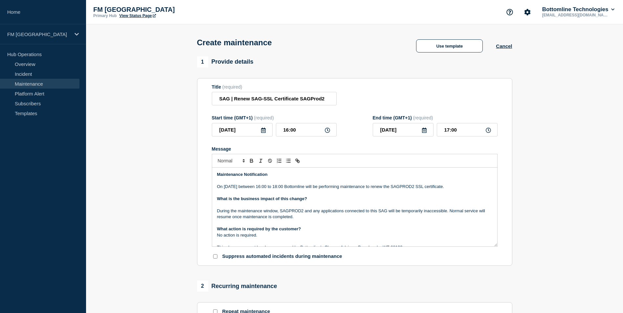
click at [146, 215] on section "1 Provide details Title (required) SAG | Renew SAG-SSL Certificate SAGProd2 Sta…" at bounding box center [354, 284] width 537 height 456
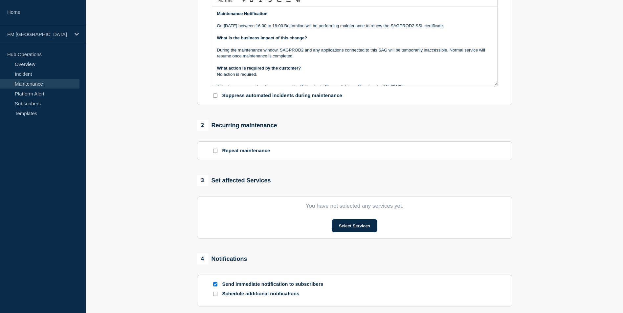
scroll to position [164, 0]
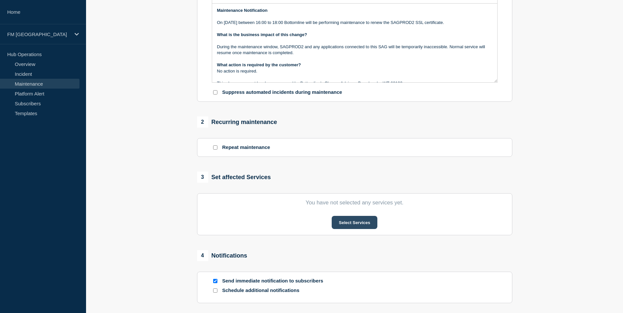
click at [350, 215] on button "Select Services" at bounding box center [355, 222] width 46 height 13
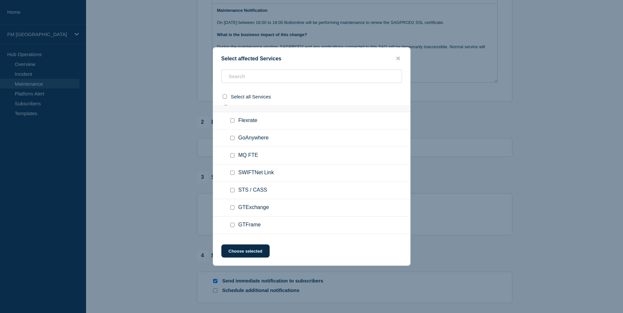
scroll to position [2365, 0]
click at [397, 56] on icon "close button" at bounding box center [398, 58] width 4 height 5
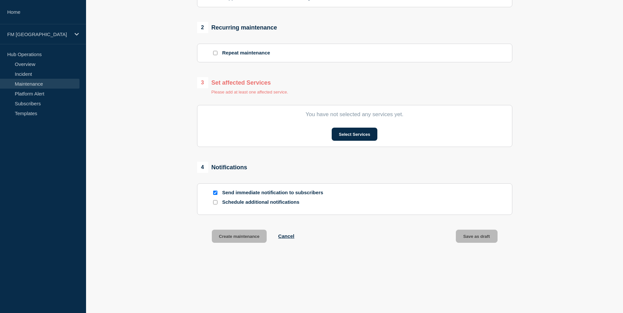
scroll to position [266, 0]
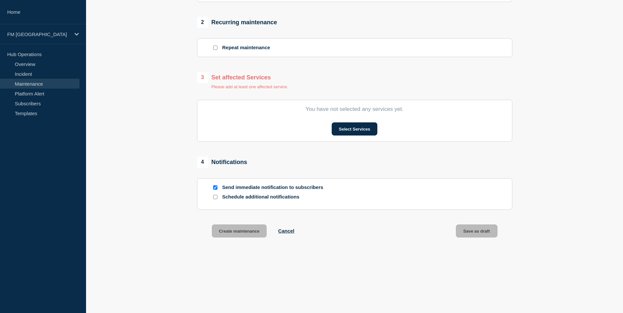
click at [217, 187] on input "Send immediate notification to subscribers" at bounding box center [215, 188] width 4 height 4
checkbox input "false"
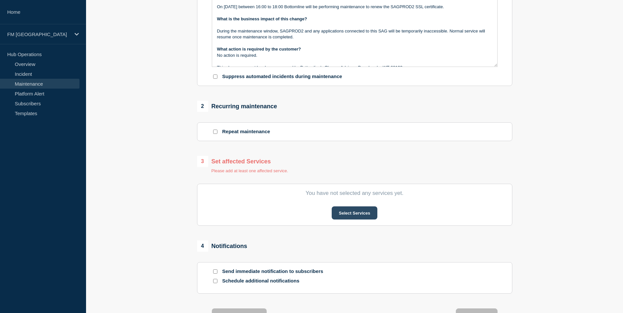
scroll to position [167, 0]
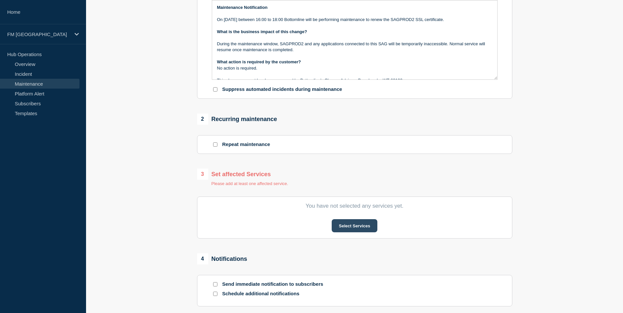
click at [350, 215] on button "Select Services" at bounding box center [355, 225] width 46 height 13
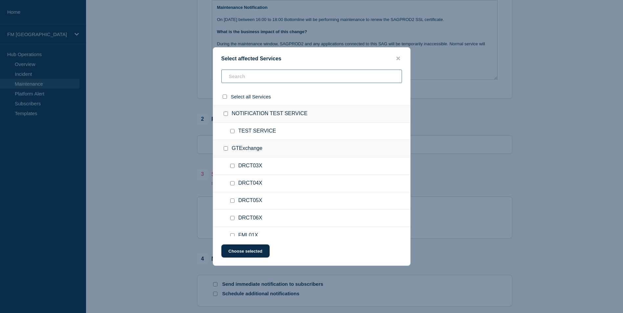
click at [259, 77] on input "text" at bounding box center [311, 76] width 181 height 13
type input "sagh"
checkbox input "true"
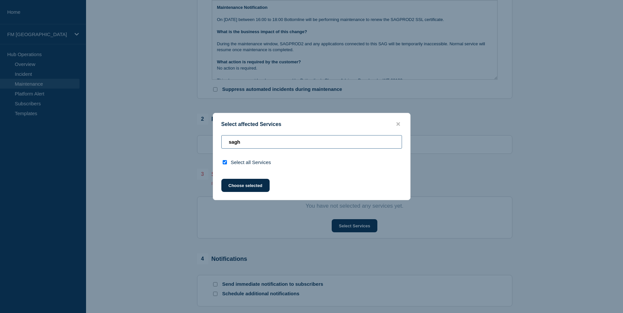
type input "sag"
drag, startPoint x: 365, startPoint y: 139, endPoint x: 166, endPoint y: 138, distance: 198.7
click at [166, 138] on div "Select affected Services sag Select all Services Choose selected" at bounding box center [311, 156] width 623 height 313
checkbox input "false"
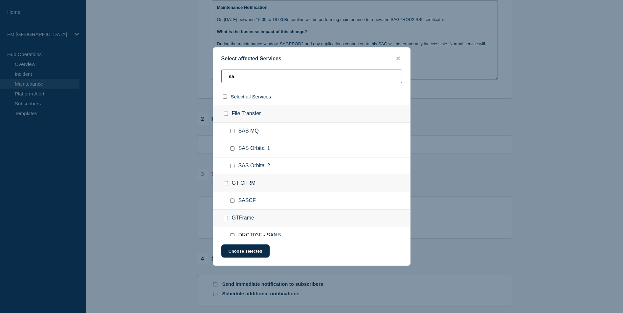
type input "sag"
checkbox input "true"
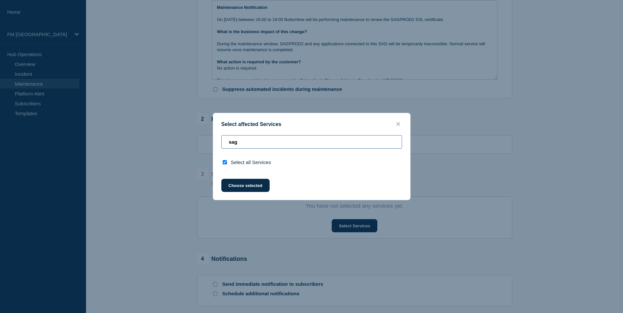
drag, startPoint x: 201, startPoint y: 140, endPoint x: 196, endPoint y: 140, distance: 4.6
click at [196, 140] on div "Select affected Services sag Select all Services Choose selected" at bounding box center [311, 156] width 623 height 313
checkbox input "false"
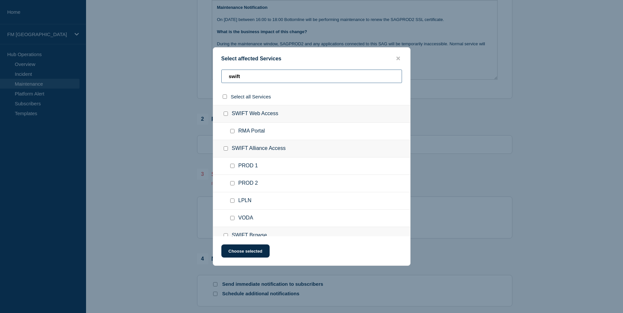
type input "swift"
drag, startPoint x: 397, startPoint y: 57, endPoint x: 420, endPoint y: 68, distance: 24.8
click at [397, 57] on icon "close button" at bounding box center [398, 59] width 4 height 4
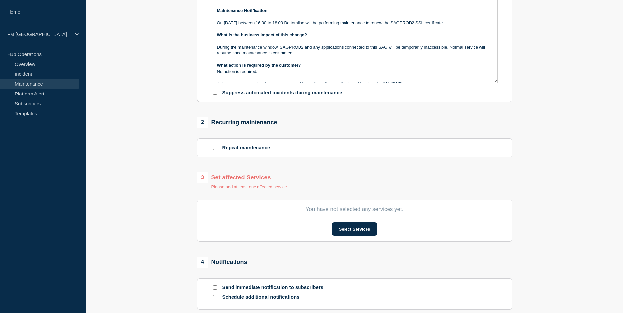
scroll to position [164, 0]
click at [358, 215] on button "Select Services" at bounding box center [355, 228] width 46 height 13
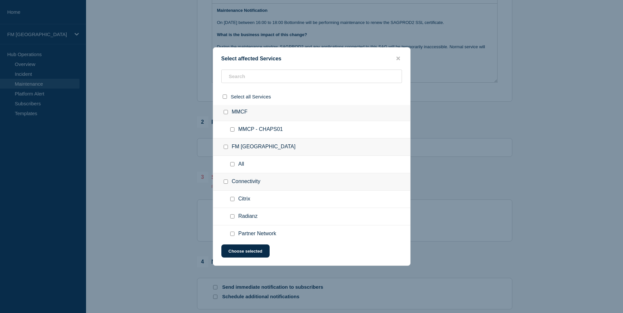
scroll to position [328, 0]
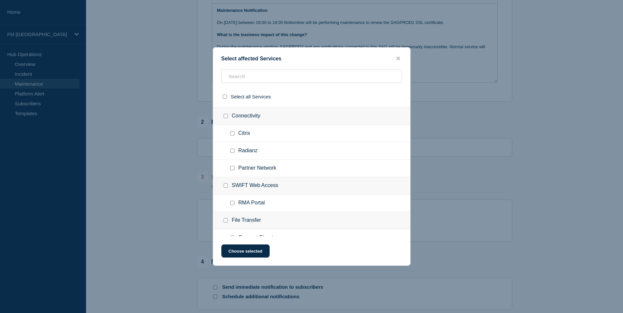
click at [227, 187] on input "SWIFT Web Access checkbox" at bounding box center [226, 186] width 4 height 4
checkbox input "true"
click at [279, 77] on input "text" at bounding box center [311, 76] width 181 height 13
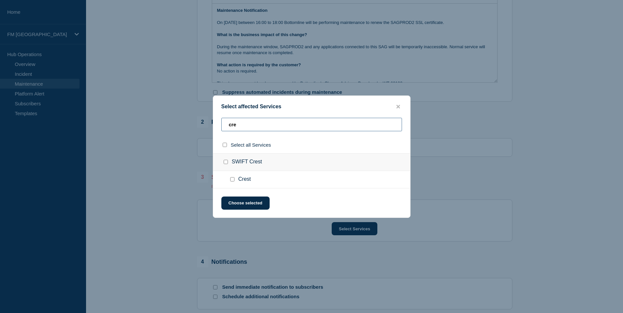
type input "cre"
click at [229, 161] on div at bounding box center [227, 162] width 10 height 7
click at [225, 163] on input "SWIFT Crest checkbox" at bounding box center [226, 162] width 4 height 4
checkbox input "true"
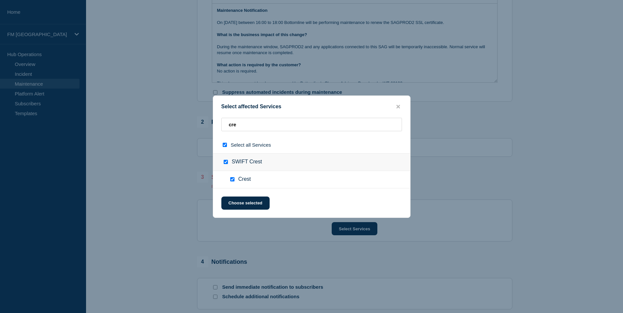
checkbox input "true"
click at [259, 203] on button "Choose selected" at bounding box center [245, 203] width 48 height 13
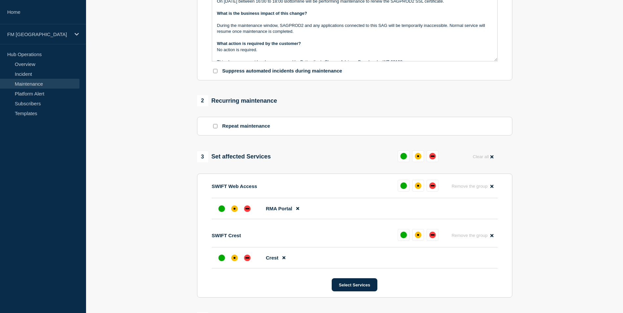
scroll to position [197, 0]
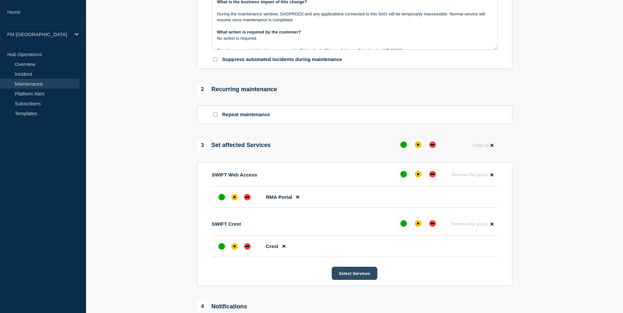
click at [350, 215] on button "Select Services" at bounding box center [355, 273] width 46 height 13
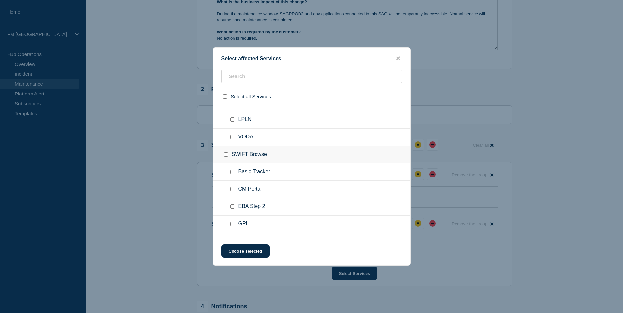
scroll to position [1922, 0]
click at [227, 158] on input "SWIFT Browse checkbox" at bounding box center [226, 159] width 4 height 4
checkbox input "true"
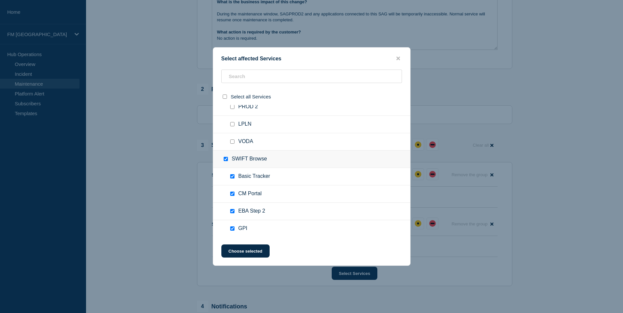
checkbox input "true"
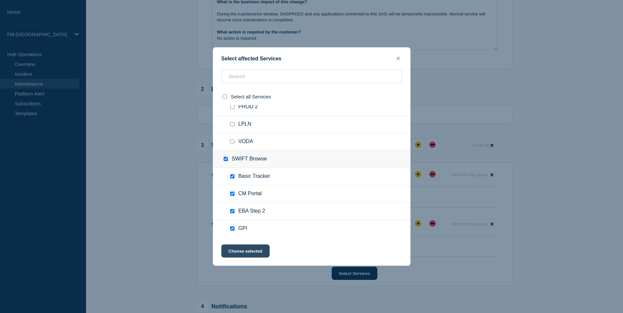
click at [259, 215] on button "Choose selected" at bounding box center [245, 251] width 48 height 13
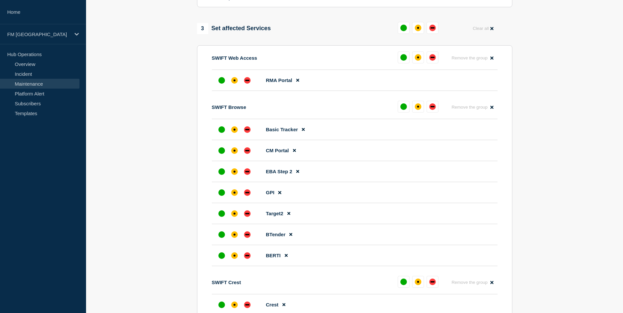
scroll to position [328, 0]
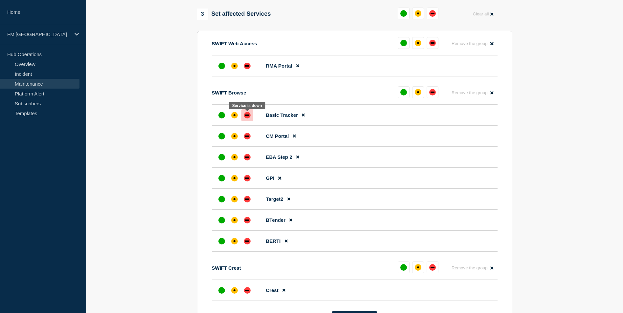
click at [247, 118] on div "down" at bounding box center [247, 115] width 7 height 7
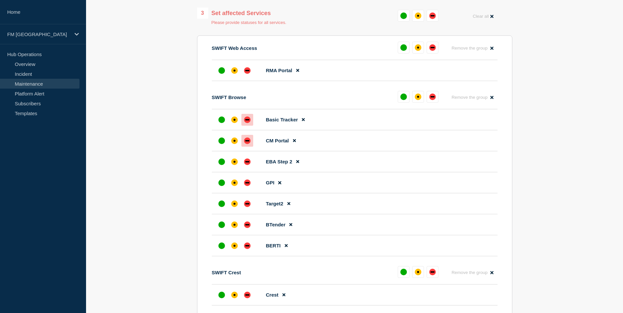
click at [246, 144] on div "down" at bounding box center [247, 141] width 7 height 7
click at [246, 163] on div "down" at bounding box center [247, 161] width 4 height 1
click at [247, 184] on div "down" at bounding box center [247, 182] width 4 height 1
click at [248, 205] on div "down" at bounding box center [247, 203] width 4 height 1
click at [247, 215] on div "down" at bounding box center [247, 224] width 4 height 1
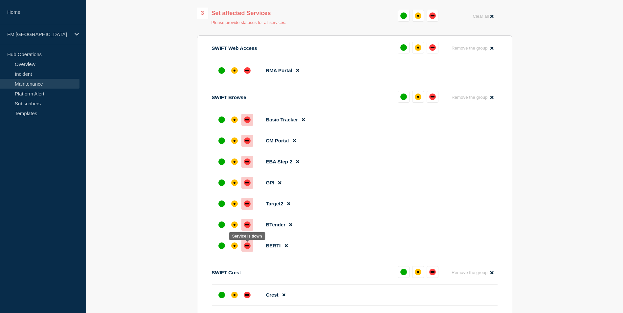
click at [249, 215] on div "down" at bounding box center [247, 246] width 7 height 7
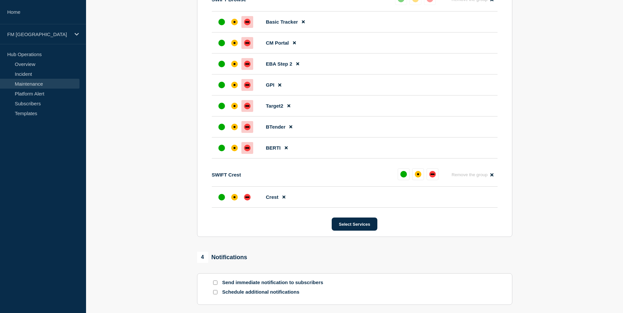
scroll to position [427, 0]
click at [244, 200] on div "down" at bounding box center [247, 196] width 7 height 7
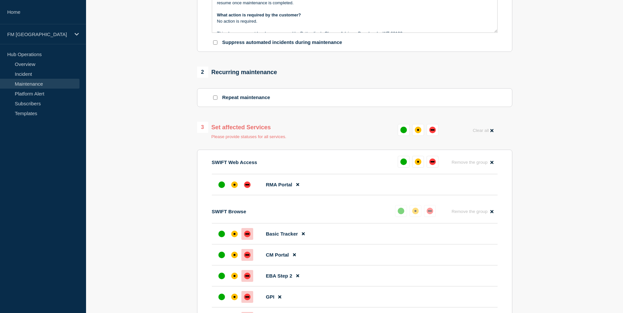
scroll to position [197, 0]
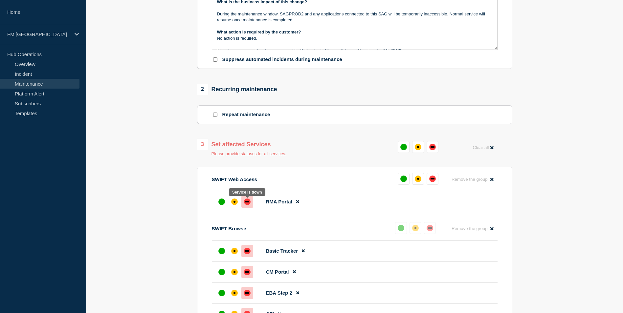
click at [248, 202] on div "down" at bounding box center [247, 202] width 7 height 7
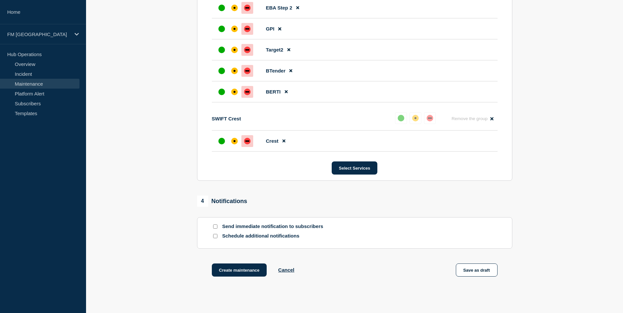
scroll to position [493, 0]
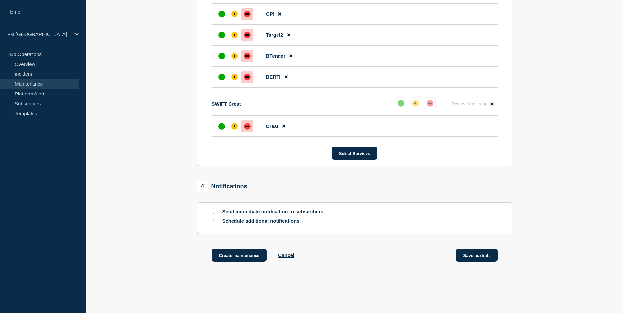
click at [408, 215] on button "Save as draft" at bounding box center [477, 255] width 42 height 13
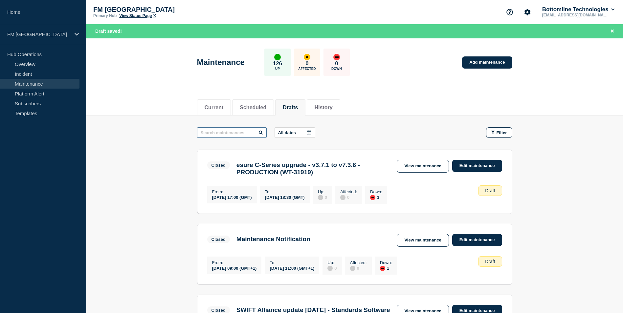
click at [238, 137] on input "text" at bounding box center [232, 132] width 70 height 11
click at [261, 132] on icon at bounding box center [261, 133] width 4 height 4
drag, startPoint x: 219, startPoint y: 134, endPoint x: 192, endPoint y: 135, distance: 26.6
click at [217, 133] on input "sag" at bounding box center [232, 132] width 70 height 11
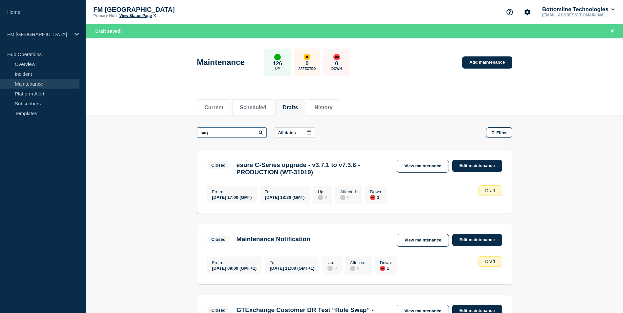
paste input "SAG | Renew SAG-SSL Certificate SAGProd2"
type input "SAG | Renew SAG-SSL Certificate SAGProd2"
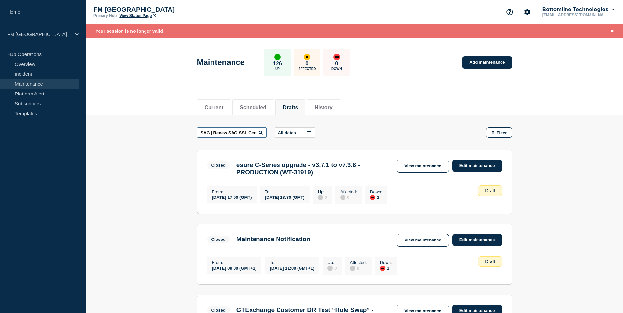
scroll to position [0, 36]
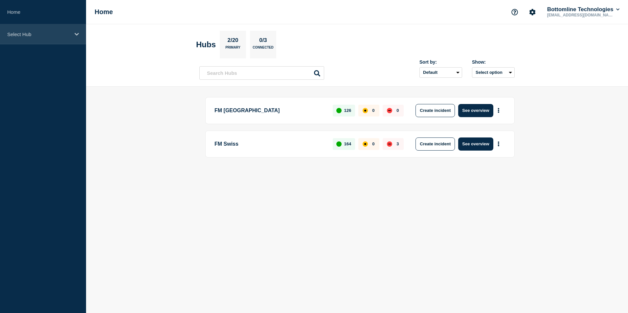
click at [53, 35] on p "Select Hub" at bounding box center [38, 35] width 63 height 6
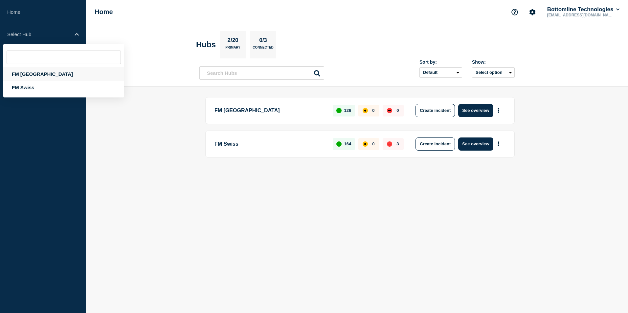
click at [38, 73] on div "FM [GEOGRAPHIC_DATA]" at bounding box center [63, 73] width 121 height 13
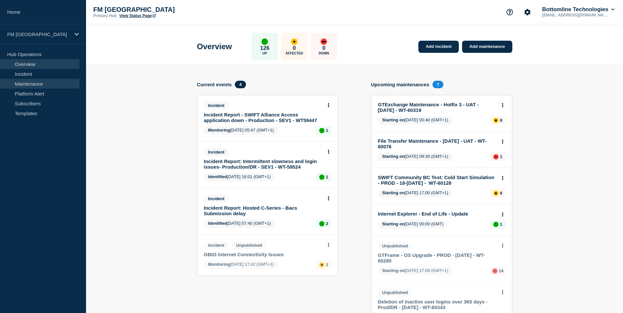
drag, startPoint x: 37, startPoint y: 85, endPoint x: 43, endPoint y: 86, distance: 5.9
click at [37, 85] on link "Maintenance" at bounding box center [39, 84] width 79 height 10
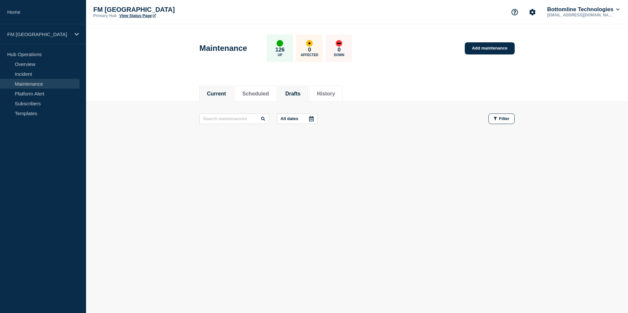
click at [300, 95] on button "Drafts" at bounding box center [292, 94] width 15 height 6
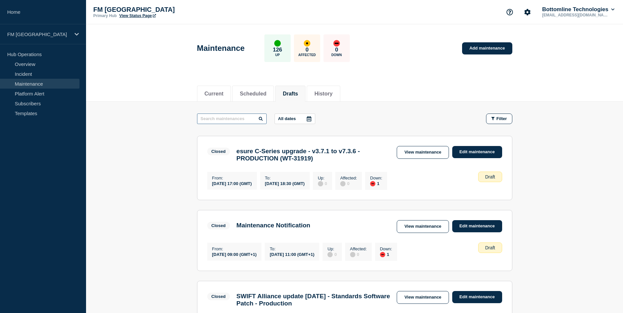
click at [243, 119] on input "text" at bounding box center [232, 119] width 70 height 11
paste input "SAG | Renew SAG-SSL Certificate SAGProd2"
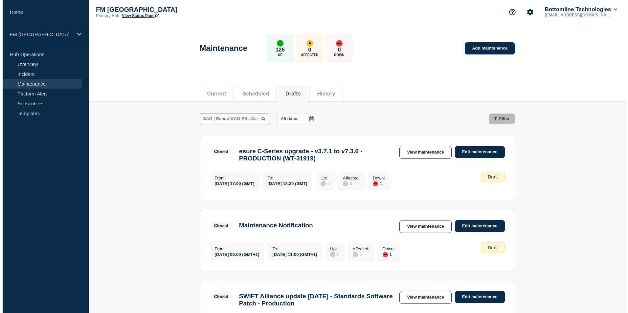
scroll to position [0, 36]
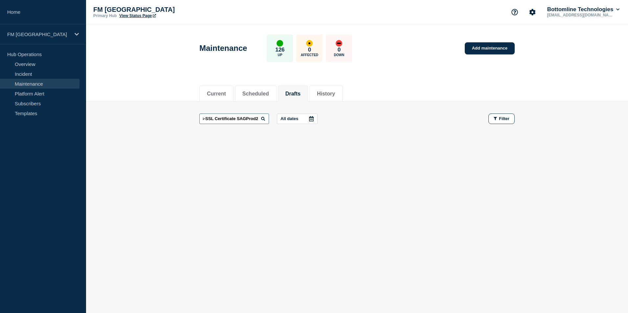
click at [258, 117] on input "SAG | Renew SAG-SSL Certificate SAGProd2" at bounding box center [234, 119] width 70 height 11
type input "SAG"
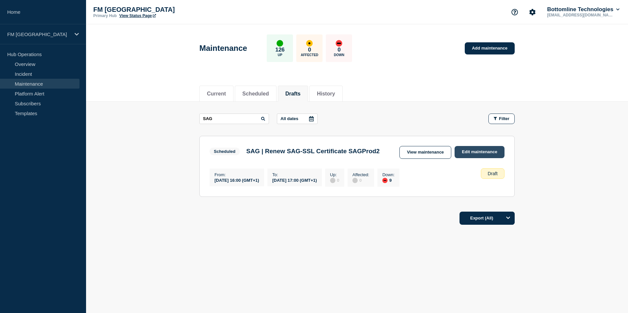
click at [464, 153] on link "Edit maintenance" at bounding box center [480, 152] width 50 height 12
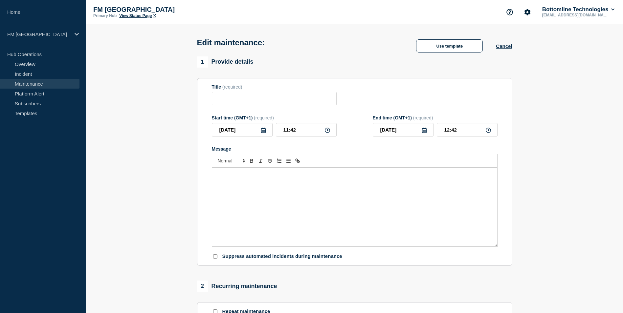
type input "SAG | Renew SAG-SSL Certificate SAGProd2"
type input "[DATE]"
type input "16:00"
type input "[DATE]"
type input "17:00"
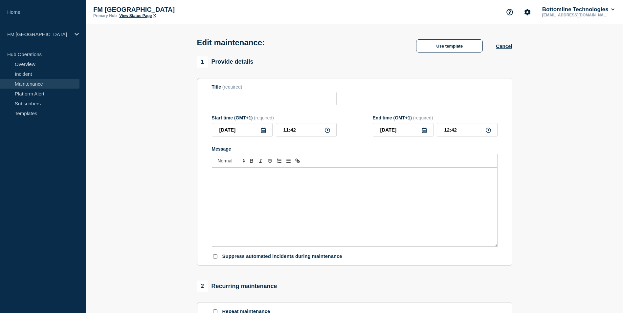
checkbox input "false"
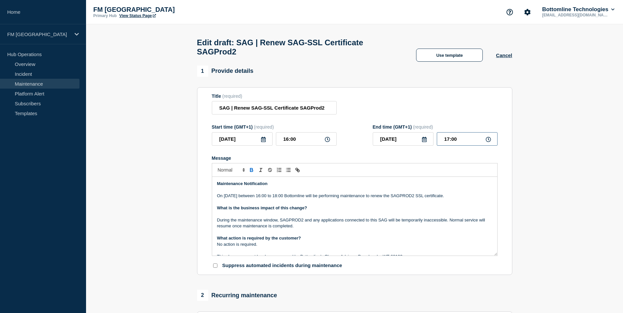
click at [450, 141] on input "17:00" at bounding box center [467, 138] width 61 height 13
click at [447, 141] on input "17:00" at bounding box center [467, 138] width 61 height 13
type input "18:00"
drag, startPoint x: 461, startPoint y: 199, endPoint x: 216, endPoint y: 199, distance: 245.0
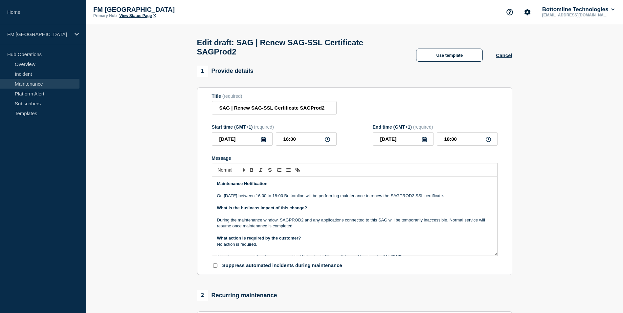
click at [216, 199] on div "Maintenance Notification On [DATE] between 16:00 to 18:00 Bottomline will be pe…" at bounding box center [354, 216] width 285 height 79
paste div "Message"
click at [326, 112] on input "SAG | Renew SAG-SSL Certificate SAGProd2" at bounding box center [274, 107] width 125 height 13
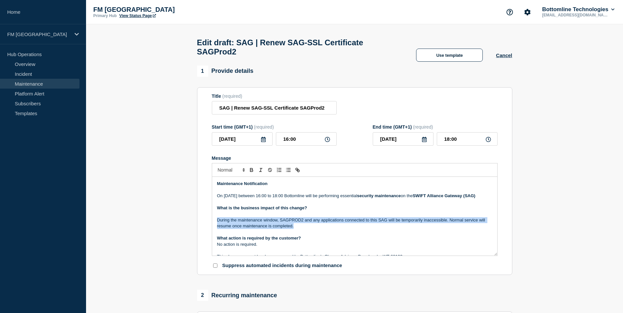
drag, startPoint x: 299, startPoint y: 237, endPoint x: 216, endPoint y: 228, distance: 82.7
click at [216, 228] on div "Maintenance Notification On 18th November between 16:00 to 18:00 Bottomline wil…" at bounding box center [354, 216] width 285 height 79
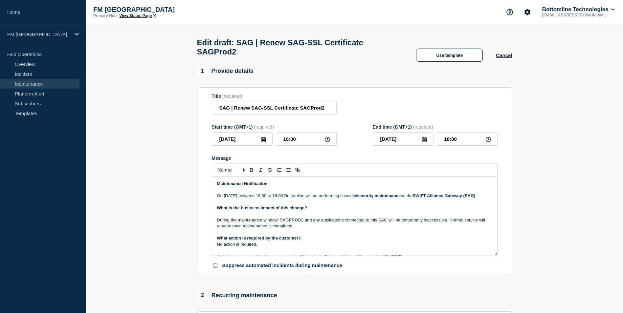
click at [273, 217] on p "Message" at bounding box center [354, 214] width 275 height 6
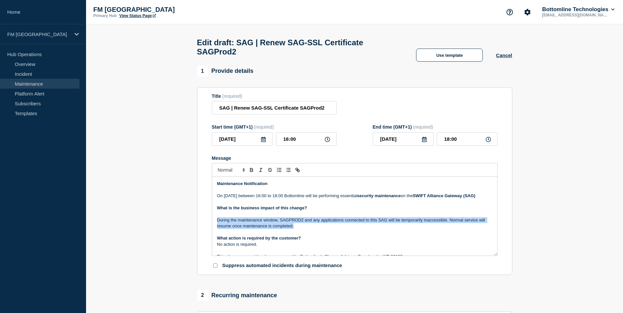
drag, startPoint x: 295, startPoint y: 234, endPoint x: 216, endPoint y: 229, distance: 78.7
click at [216, 229] on div "Maintenance Notification On 18th November between 16:00 to 18:00 Bottomline wil…" at bounding box center [354, 216] width 285 height 79
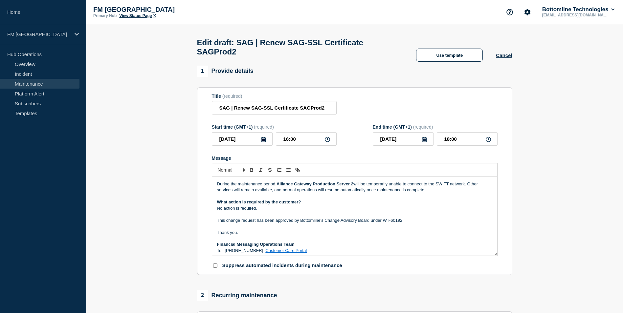
scroll to position [39, 0]
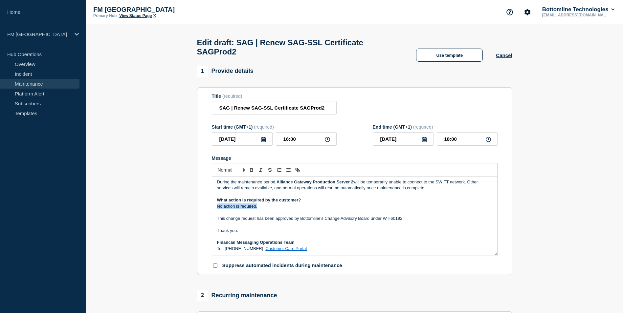
drag, startPoint x: 287, startPoint y: 214, endPoint x: 212, endPoint y: 215, distance: 75.2
click at [212, 215] on div "Maintenance Notification On 18th November between 16:00 to 18:00 Bottomline wil…" at bounding box center [354, 216] width 285 height 79
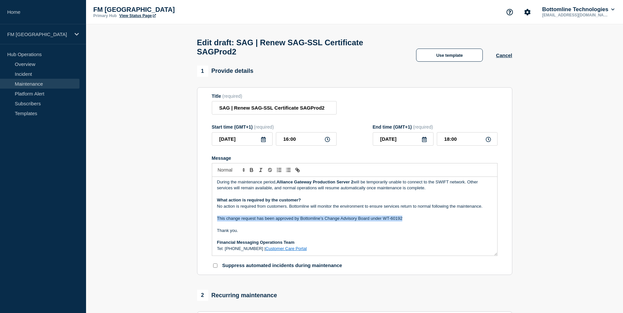
drag, startPoint x: 406, startPoint y: 227, endPoint x: 214, endPoint y: 230, distance: 192.2
click at [214, 229] on div "Maintenance Notification On 18th November between 16:00 to 18:00 Bottomline wil…" at bounding box center [354, 216] width 285 height 79
click at [393, 240] on p "Message" at bounding box center [354, 237] width 275 height 6
drag, startPoint x: 284, startPoint y: 140, endPoint x: 289, endPoint y: 140, distance: 4.9
click at [289, 140] on input "16:00" at bounding box center [306, 138] width 61 height 13
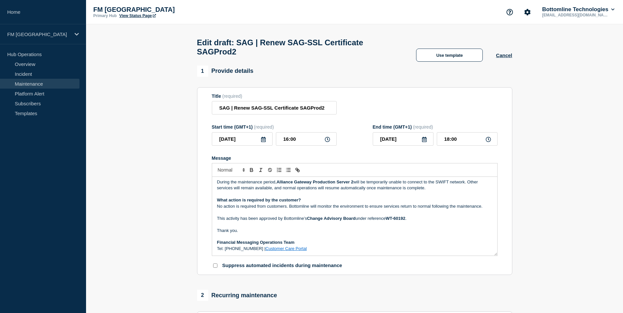
click at [365, 157] on form "Title (required) SAG | Renew SAG-SSL Certificate SAGProd2 Start time (GMT+1) (r…" at bounding box center [355, 182] width 286 height 176
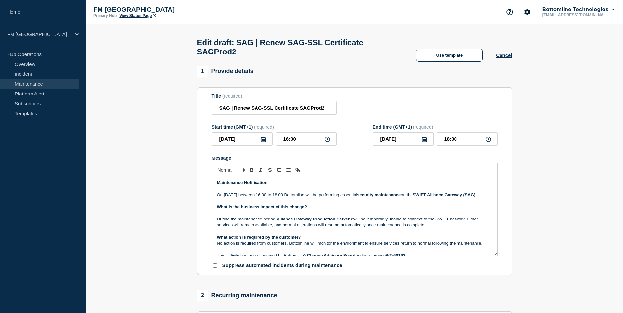
scroll to position [0, 0]
drag, startPoint x: 374, startPoint y: 200, endPoint x: 417, endPoint y: 201, distance: 43.0
click at [401, 198] on strong "security maintenance" at bounding box center [379, 195] width 44 height 5
copy strong "security maintenance"
click at [235, 112] on input "SAG | Renew SAG-SSL Certificate SAGProd2" at bounding box center [274, 107] width 125 height 13
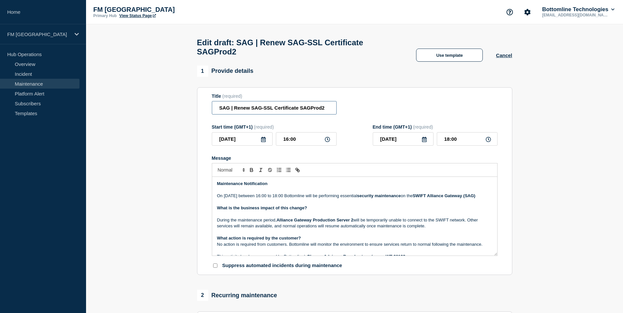
drag, startPoint x: 230, startPoint y: 110, endPoint x: 197, endPoint y: 117, distance: 33.2
click at [202, 113] on section "Title (required) SAG | Renew SAG-SSL Certificate SAGProd2 Start time (GMT+1) (r…" at bounding box center [354, 181] width 315 height 188
paste input "security maintenance"
drag, startPoint x: 221, startPoint y: 111, endPoint x: 211, endPoint y: 111, distance: 10.5
click at [211, 111] on section "Title (required) security maintenance | Renew SAG-SSL Certificate SAGProd2 Star…" at bounding box center [354, 181] width 315 height 188
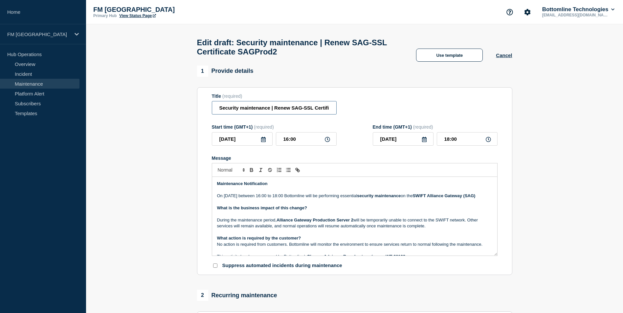
click at [244, 109] on input "Security maintenance | Renew SAG-SSL Certificate SAGProd2" at bounding box center [274, 107] width 125 height 13
drag, startPoint x: 280, startPoint y: 111, endPoint x: 327, endPoint y: 113, distance: 46.7
click at [329, 112] on input "Security Maintenance | Renew SAG-SSL Certificate SAGProd2" at bounding box center [274, 107] width 125 height 13
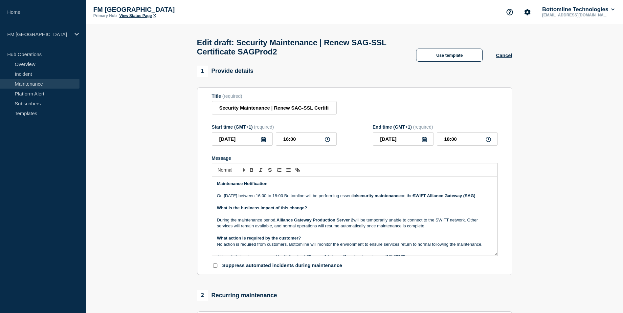
click at [352, 102] on div "Title (required) Security Maintenance | Renew SAG-SSL Certificate SAGProd2" at bounding box center [355, 104] width 286 height 21
click at [431, 198] on p "On 18th November between 16:00 to 18:00 Bottomline will be performing essential…" at bounding box center [354, 196] width 275 height 6
drag, startPoint x: 434, startPoint y: 199, endPoint x: 487, endPoint y: 200, distance: 52.6
click at [487, 199] on p "On 18th November between 16:00 to 18:00 Bottomline will be performing essential…" at bounding box center [354, 196] width 275 height 6
copy strong "SWIFT Alliance Gateway"
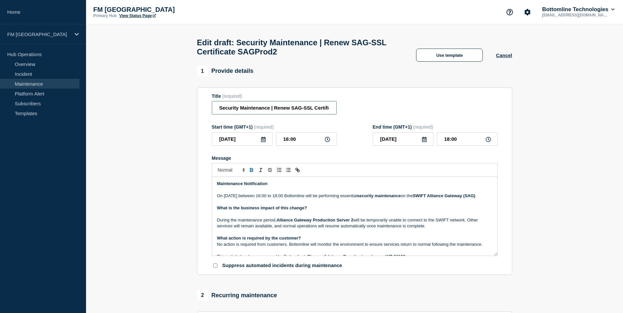
click at [295, 115] on input "Security Maintenance | Renew SAG-SSL Certificate SAGProd2" at bounding box center [274, 107] width 125 height 13
click at [274, 109] on input "Security Maintenance | Renew SAG-SSL Certificate SAGProd2" at bounding box center [274, 107] width 125 height 13
click at [217, 111] on input "Security Maintenance | Renew SAG-SSL Certificate SAGProd2" at bounding box center [274, 107] width 125 height 13
paste input "SWIFT Alliance Gateway"
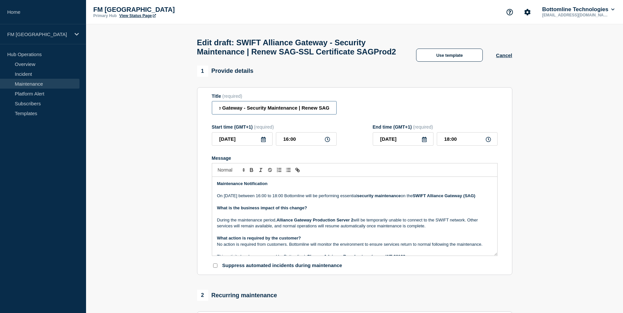
scroll to position [0, 97]
drag, startPoint x: 306, startPoint y: 123, endPoint x: 339, endPoint y: 121, distance: 32.5
click at [339, 115] on div "Title (required) SWIFT Alliance Gateway - Security Maintenance | Renew SAG-SSL …" at bounding box center [355, 104] width 286 height 21
click at [270, 115] on input "SWIFT Alliance Gateway - Security Maintenance | Renew SAG-SSL Certificate SAGPr…" at bounding box center [274, 107] width 125 height 13
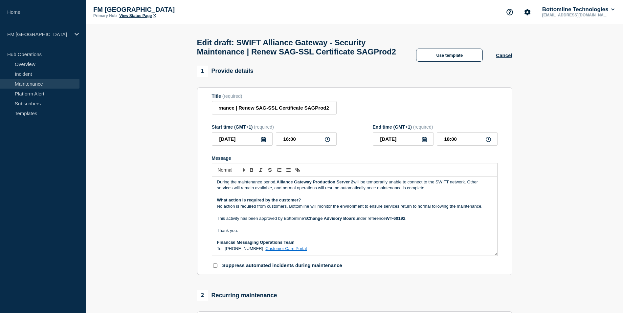
scroll to position [0, 0]
drag, startPoint x: 390, startPoint y: 231, endPoint x: 410, endPoint y: 230, distance: 20.1
click at [410, 222] on p "This activity has been approved by Bottomline’s Change Advisory Board under ref…" at bounding box center [354, 219] width 275 height 6
copy p "WT-60192 ."
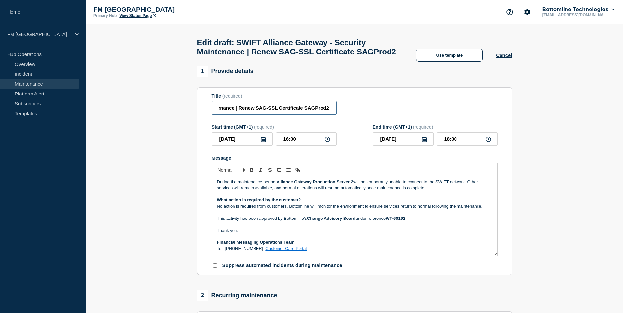
drag, startPoint x: 271, startPoint y: 124, endPoint x: 333, endPoint y: 118, distance: 62.0
click at [333, 115] on input "SWIFT Alliance Gateway - Security Maintenance | Renew SAG-SSL Certificate SAGPr…" at bounding box center [274, 107] width 125 height 13
click at [306, 115] on input "SWIFT Alliance Gateway - Security Maintenance | Renew SAG-SSL Certificate SAGPr…" at bounding box center [274, 107] width 125 height 13
drag, startPoint x: 239, startPoint y: 122, endPoint x: 341, endPoint y: 122, distance: 101.8
click at [341, 115] on div "Title (required) SWIFT Alliance Gateway - Security Maintenance | Renew SAG-SSL …" at bounding box center [355, 104] width 286 height 21
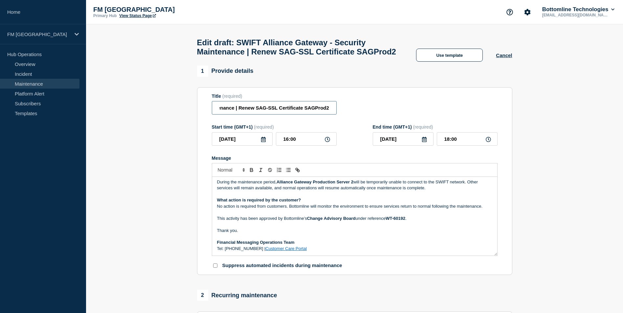
paste input "WT-60192."
drag, startPoint x: 331, startPoint y: 111, endPoint x: 192, endPoint y: 107, distance: 139.0
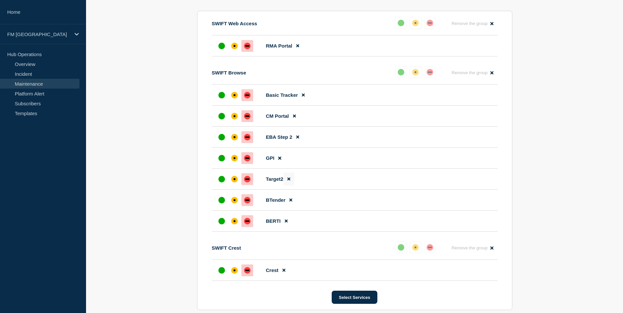
scroll to position [361, 0]
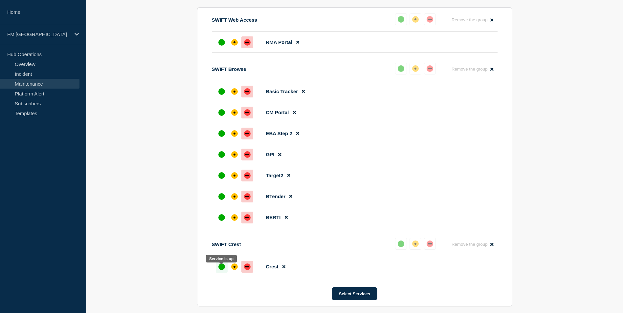
type input "SWIFT Alliance Gateway - Security Maintenance | WT-60192"
click at [219, 269] on div "up" at bounding box center [221, 267] width 7 height 7
click at [493, 246] on icon at bounding box center [491, 244] width 3 height 3
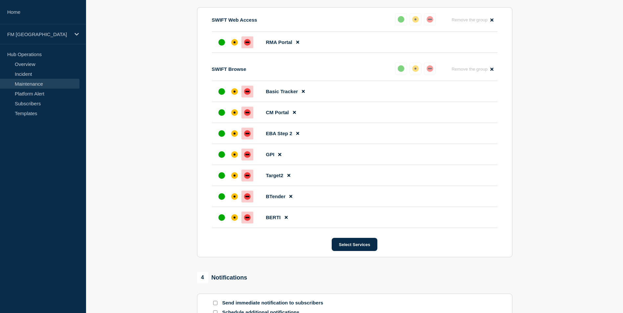
scroll to position [328, 0]
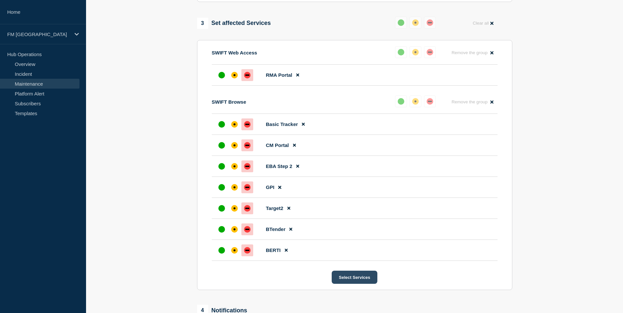
click at [354, 280] on button "Select Services" at bounding box center [355, 277] width 46 height 13
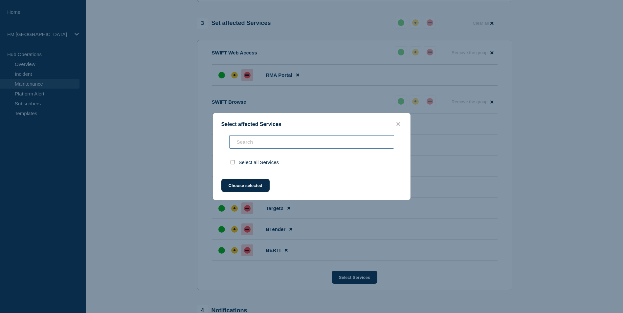
click at [299, 143] on div "Select all Services" at bounding box center [311, 152] width 197 height 35
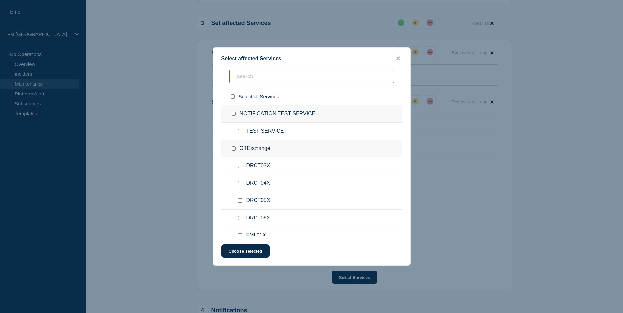
click at [279, 79] on input "text" at bounding box center [311, 76] width 165 height 13
type input "SAG"
checkbox input "true"
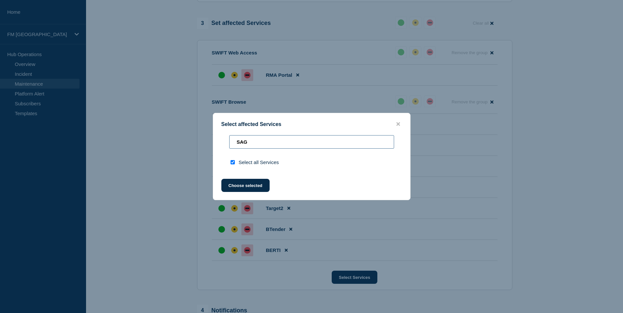
type input "SA"
checkbox input "false"
type input "S"
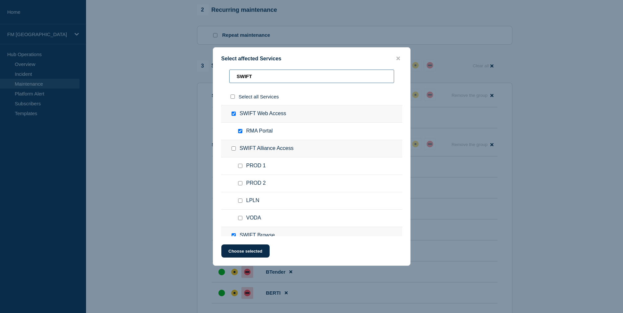
scroll to position [283, 0]
type input "SWIFT"
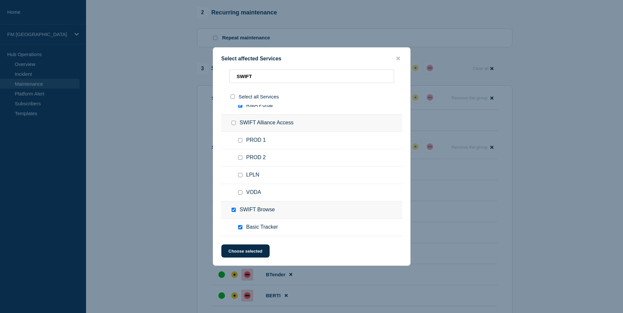
scroll to position [18, 0]
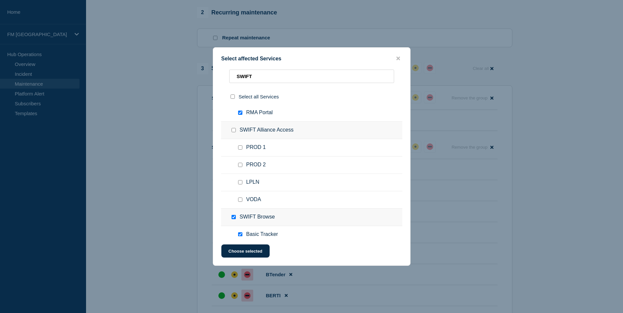
click at [240, 147] on input "PROD 1 checkbox" at bounding box center [240, 148] width 4 height 4
checkbox input "true"
click at [240, 165] on input "PROD 2 checkbox" at bounding box center [240, 165] width 4 height 4
checkbox input "true"
click at [250, 252] on button "Choose selected" at bounding box center [245, 251] width 48 height 13
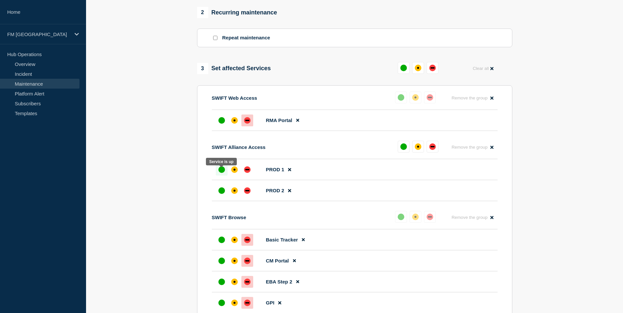
click at [223, 172] on div "up" at bounding box center [221, 170] width 7 height 7
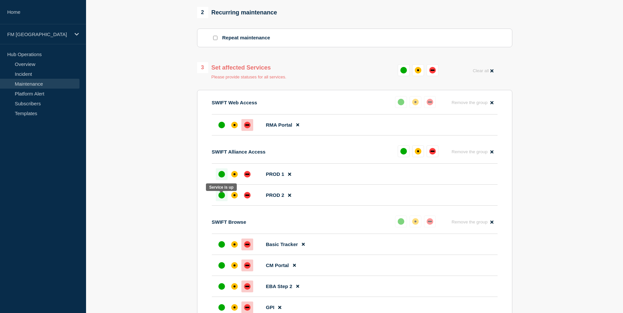
click at [222, 199] on div "up" at bounding box center [221, 195] width 7 height 7
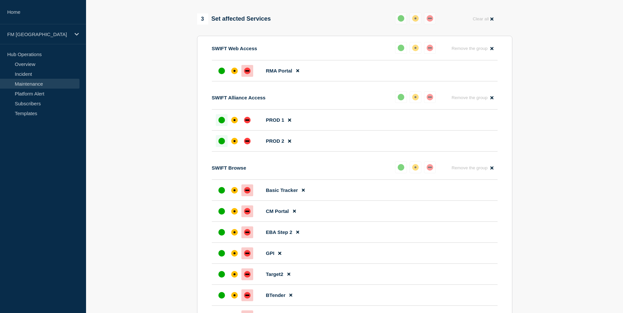
scroll to position [316, 0]
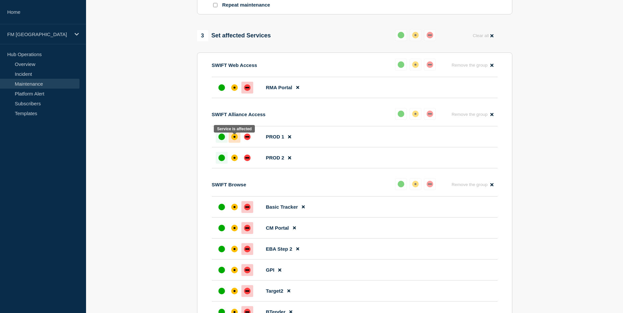
click at [235, 138] on div "affected" at bounding box center [235, 137] width 2 height 2
click at [235, 161] on div "affected" at bounding box center [234, 158] width 7 height 7
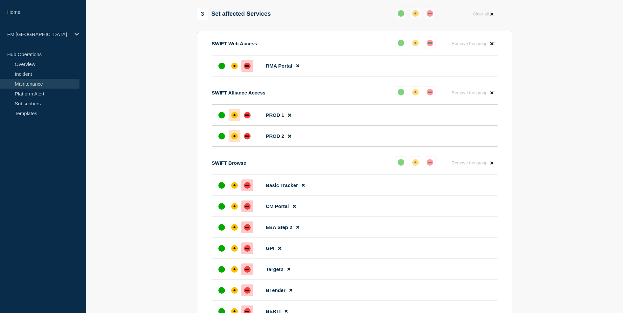
scroll to position [382, 0]
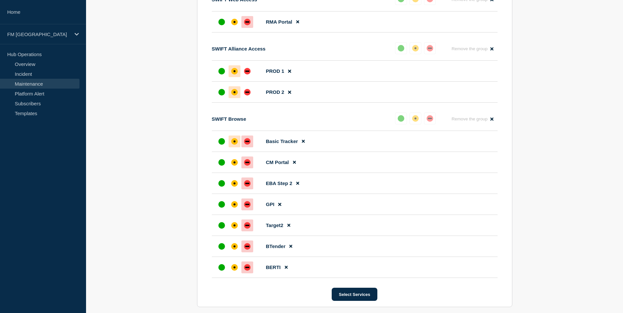
click at [232, 147] on div at bounding box center [235, 142] width 12 height 12
click at [235, 166] on div "affected" at bounding box center [234, 162] width 7 height 7
drag, startPoint x: 237, startPoint y: 184, endPoint x: 240, endPoint y: 197, distance: 13.7
click at [237, 184] on div "affected" at bounding box center [234, 183] width 7 height 7
click at [236, 211] on div at bounding box center [235, 205] width 12 height 12
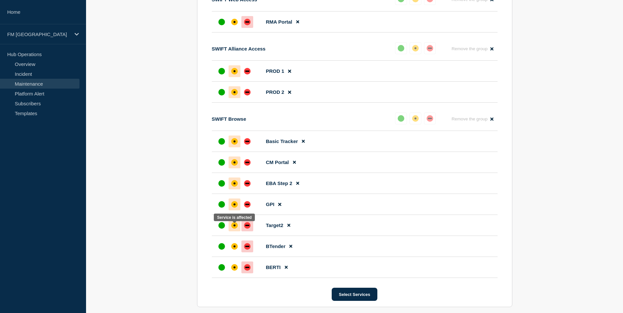
click at [236, 229] on div "affected" at bounding box center [234, 225] width 7 height 7
drag, startPoint x: 236, startPoint y: 251, endPoint x: 234, endPoint y: 264, distance: 13.0
click at [236, 250] on div "affected" at bounding box center [234, 246] width 7 height 7
click at [234, 269] on div "affected" at bounding box center [234, 267] width 7 height 7
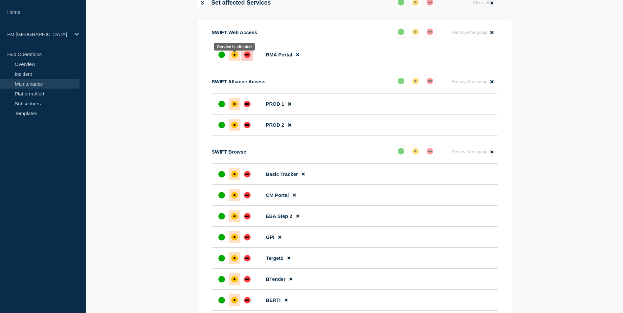
click at [234, 56] on div "affected" at bounding box center [234, 55] width 7 height 7
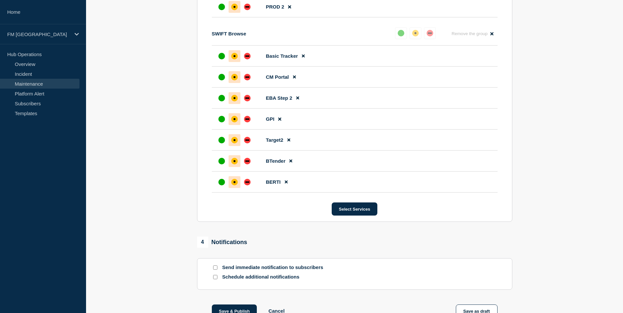
scroll to position [518, 0]
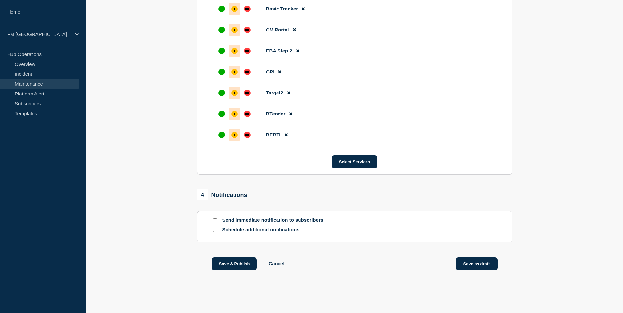
click at [476, 268] on button "Save as draft" at bounding box center [477, 264] width 42 height 13
